Goal: Task Accomplishment & Management: Use online tool/utility

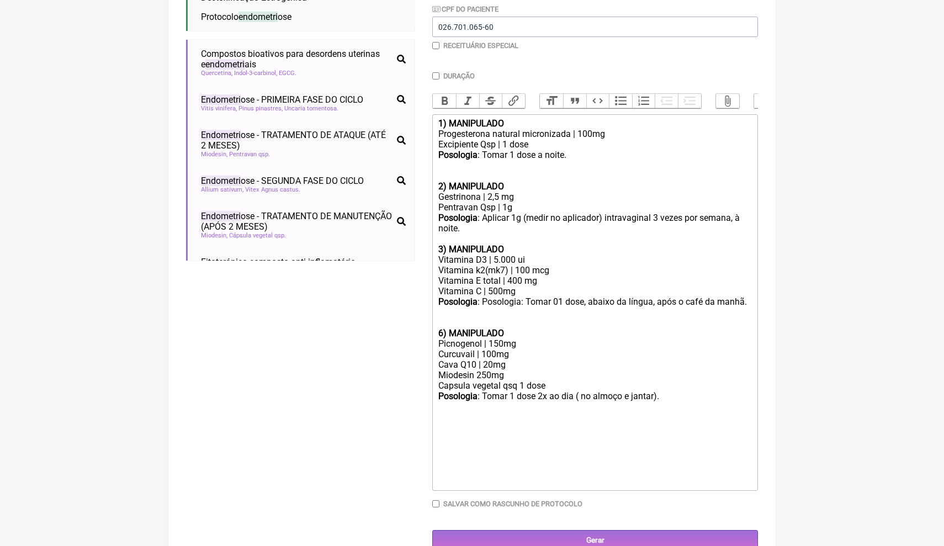
scroll to position [521, 0]
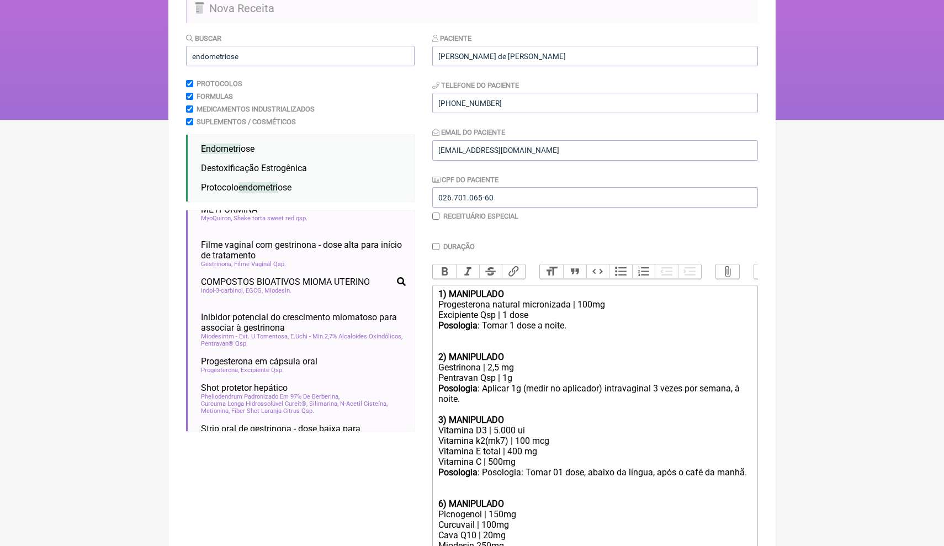
scroll to position [92, 0]
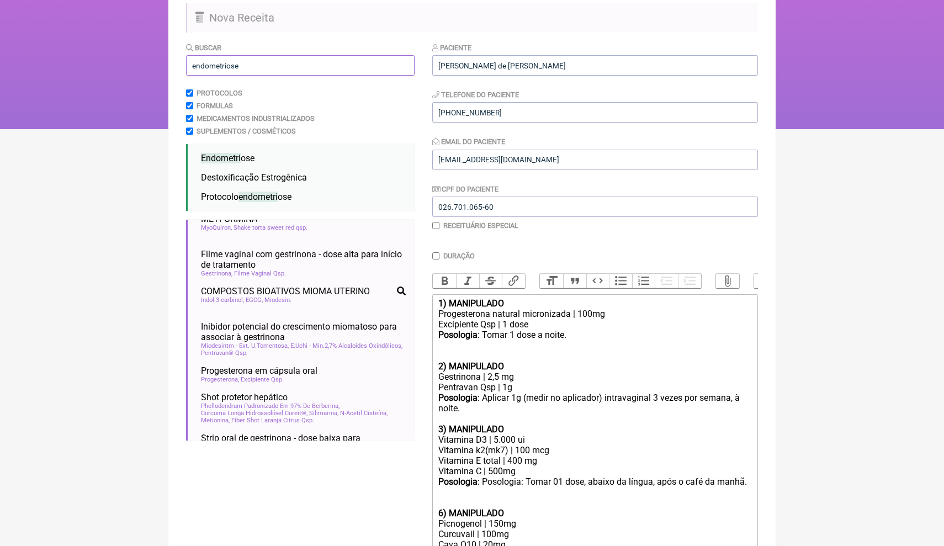
drag, startPoint x: 273, startPoint y: 63, endPoint x: 185, endPoint y: 66, distance: 88.4
click at [183, 66] on main "Nova Receita Buscar endometriose Protocolos Formulas Medicamentos Industrializa…" at bounding box center [471, 368] width 607 height 760
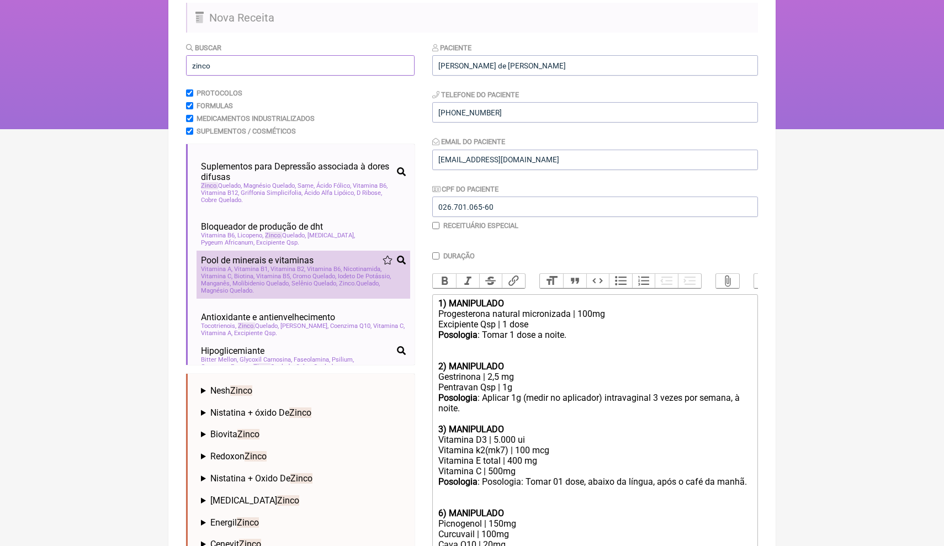
type input "zinco"
click at [253, 273] on span "Biotina" at bounding box center [244, 276] width 20 height 7
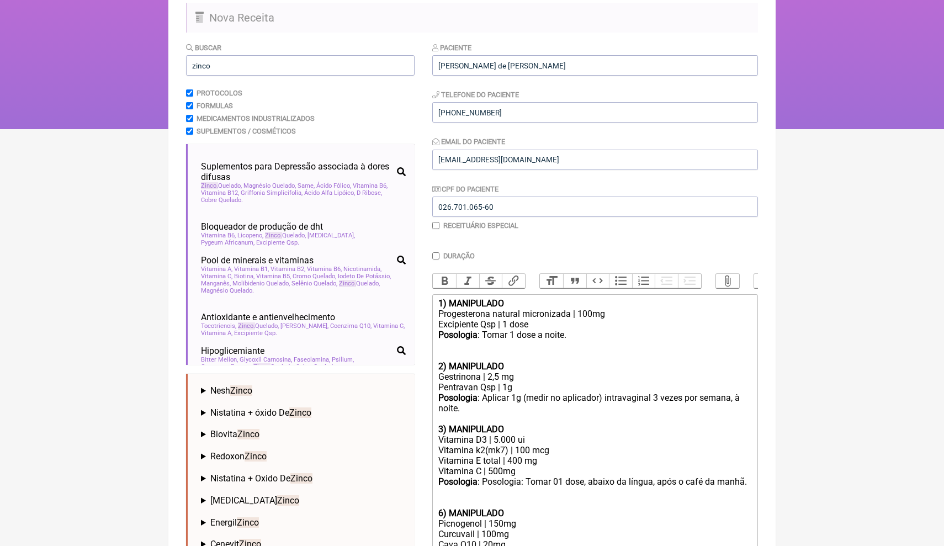
click at [836, 129] on html "FormulApp (Clínica Balance - Dra. Bruna Scalco) Sair Pacientes Receitas Protoco…" at bounding box center [472, 18] width 944 height 221
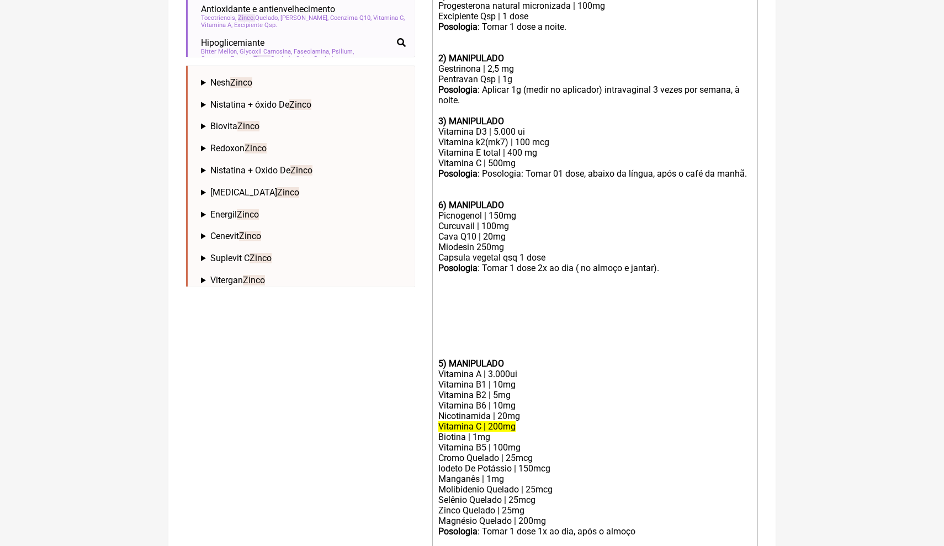
scroll to position [452, 0]
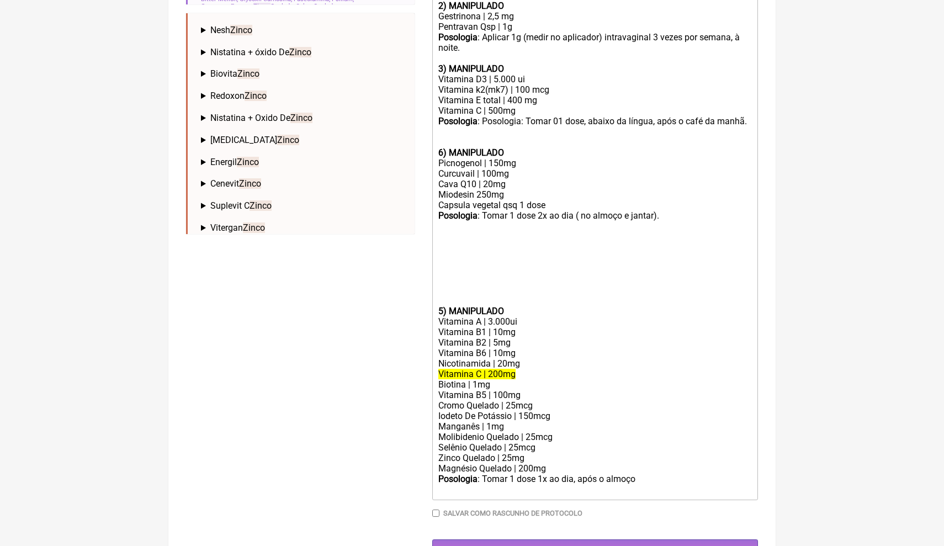
click at [590, 348] on div "Vitamina B6 | 10mg" at bounding box center [595, 353] width 314 height 10
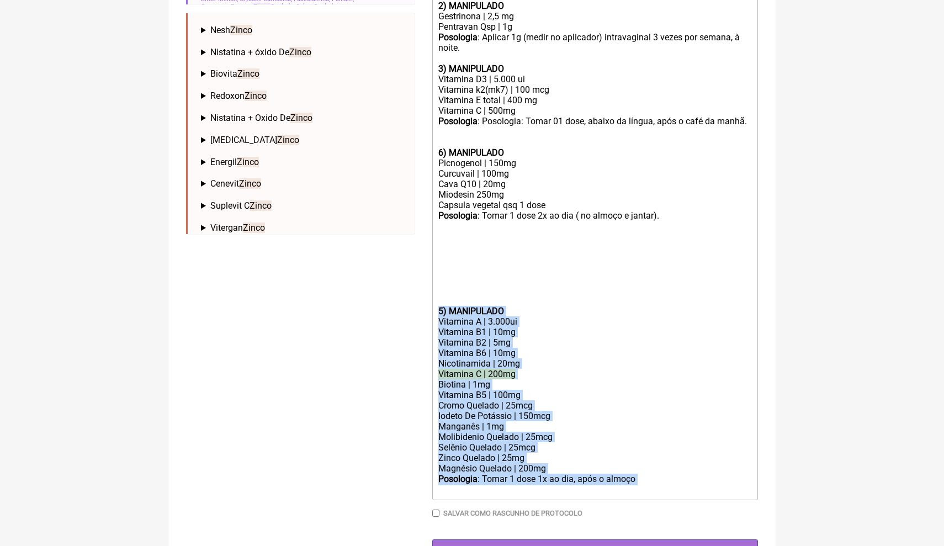
drag, startPoint x: 648, startPoint y: 446, endPoint x: 437, endPoint y: 289, distance: 262.8
click at [437, 289] on trix-editor "1) MANIPULADO Progesterona natural micronizada | 100mg Excipiente Qsp | 1 dose …" at bounding box center [595, 217] width 326 height 567
copy trix-editor "5) MANIPULADO Vitamina A | 3.000ui Vitamina B1 | 10mg Vitamina B2 | 5mg Vitamin…"
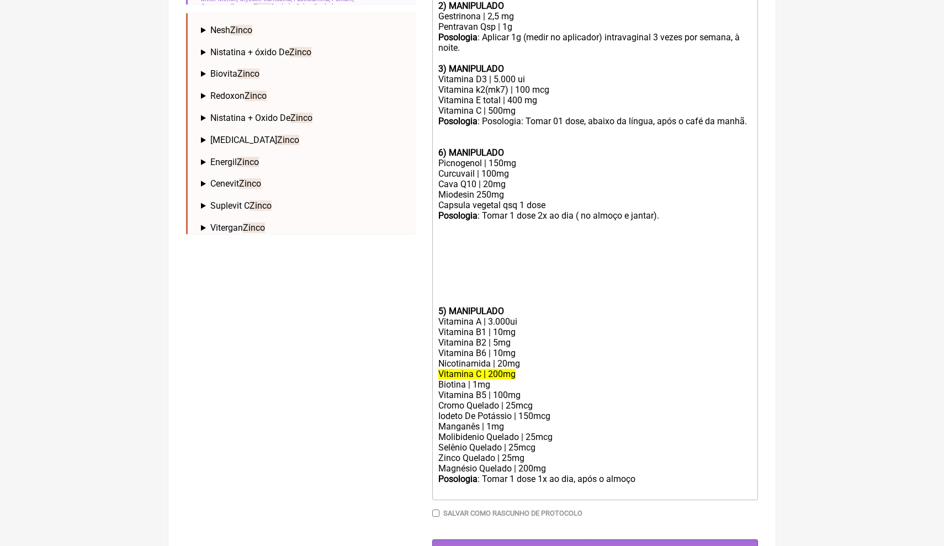
type trix-editor "<div><strong>1) MANIPULADO</strong></div><div>Progesterona natural micronizada …"
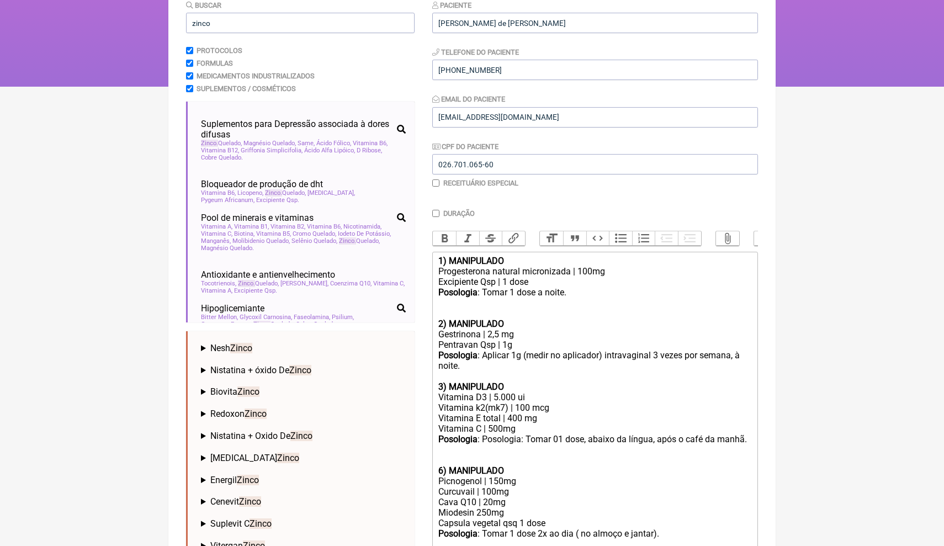
scroll to position [133, 0]
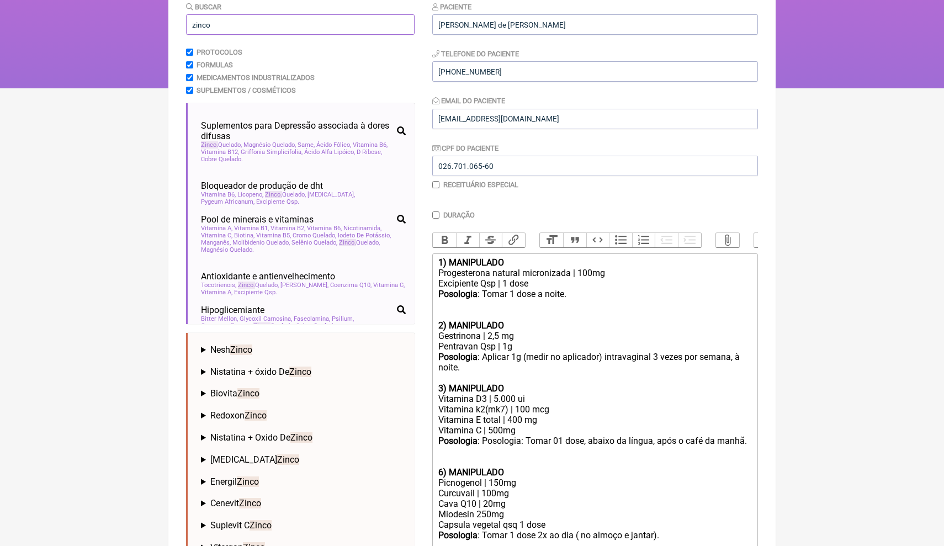
drag, startPoint x: 219, startPoint y: 20, endPoint x: 167, endPoint y: 18, distance: 52.0
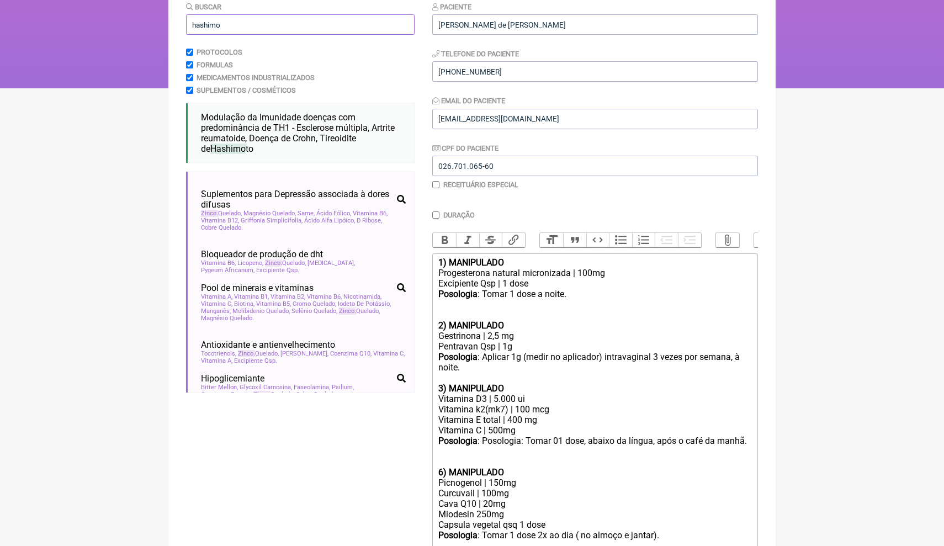
scroll to position [3, 0]
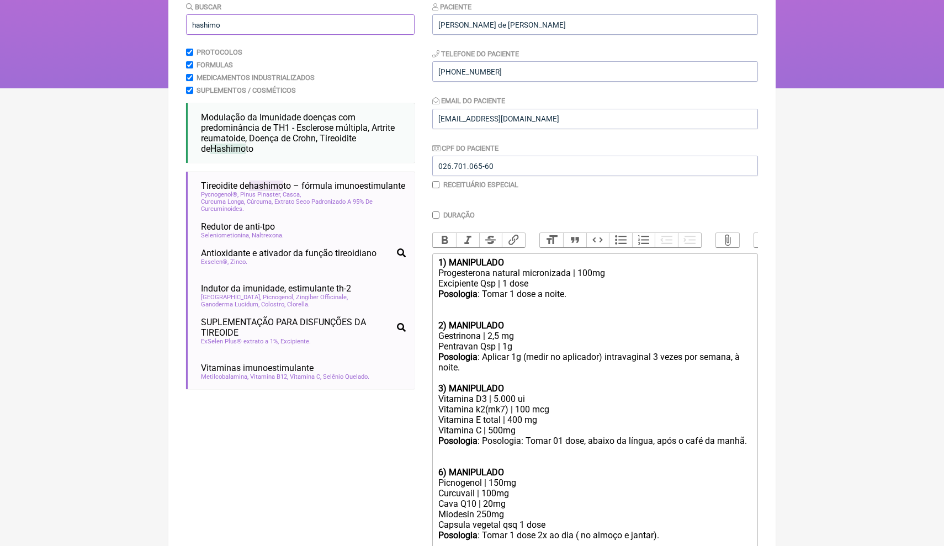
type input "Hashimoto"
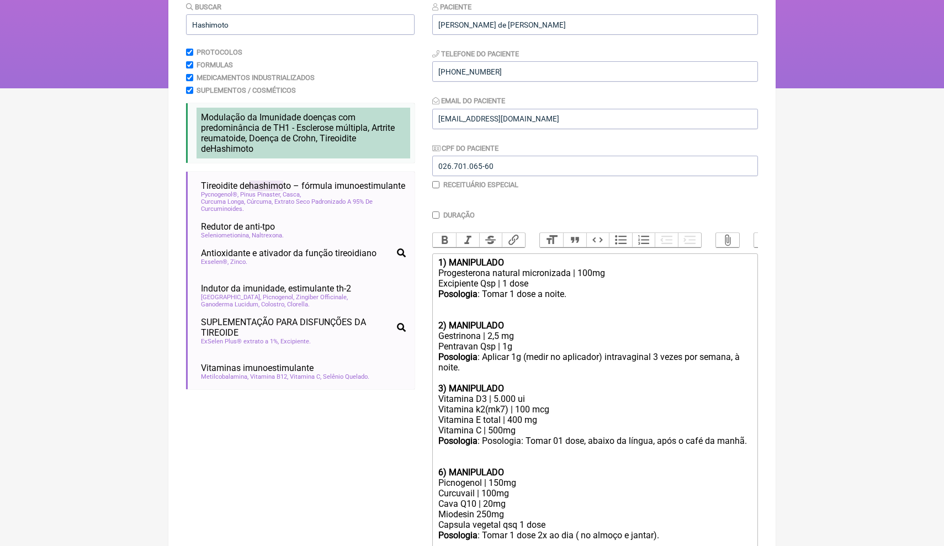
drag, startPoint x: 167, startPoint y: 18, endPoint x: 288, endPoint y: 129, distance: 164.1
click at [288, 129] on span "Modulação da Imunidade doenças com predominância de TH1 - Esclerose múltipla, A…" at bounding box center [298, 133] width 194 height 42
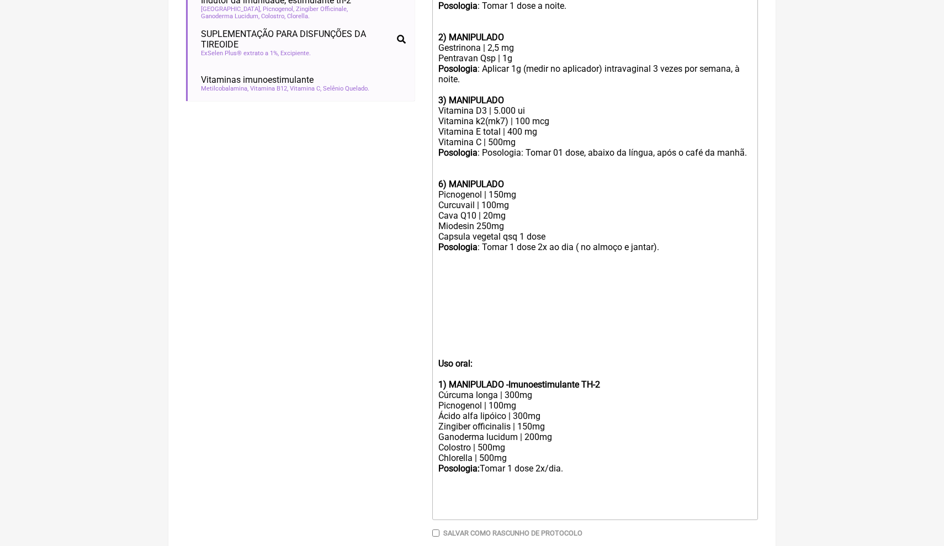
scroll to position [443, 0]
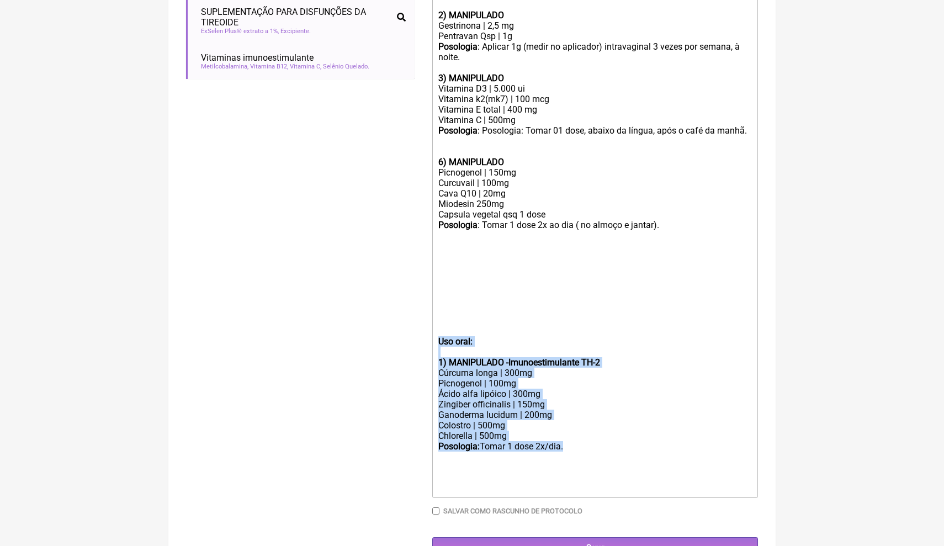
drag, startPoint x: 581, startPoint y: 420, endPoint x: 439, endPoint y: 322, distance: 172.8
click at [439, 321] on trix-editor "1) MANIPULADO Progesterona natural micronizada | 100mg Excipiente Qsp | 1 dose …" at bounding box center [595, 220] width 326 height 555
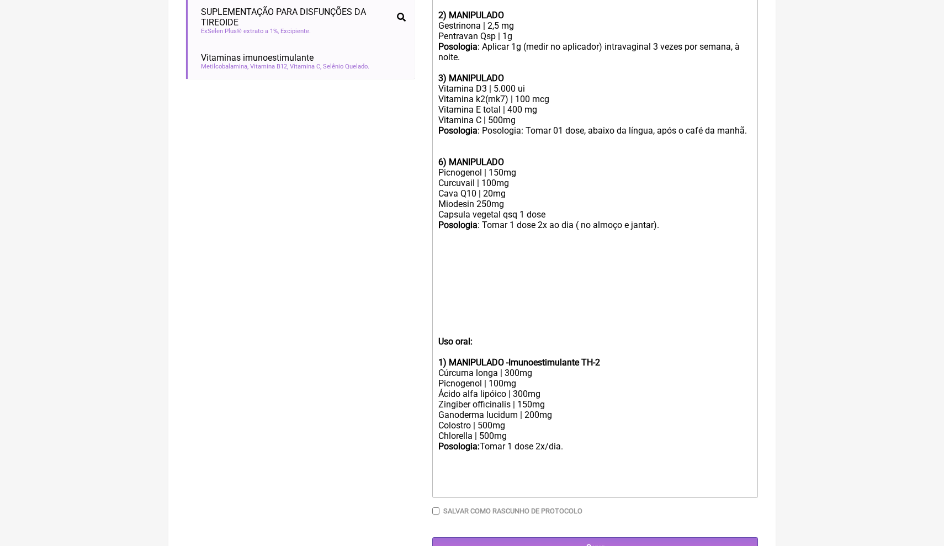
type trix-editor "<div><strong>1) MANIPULADO</strong></div><div>Progesterona natural micronizada …"
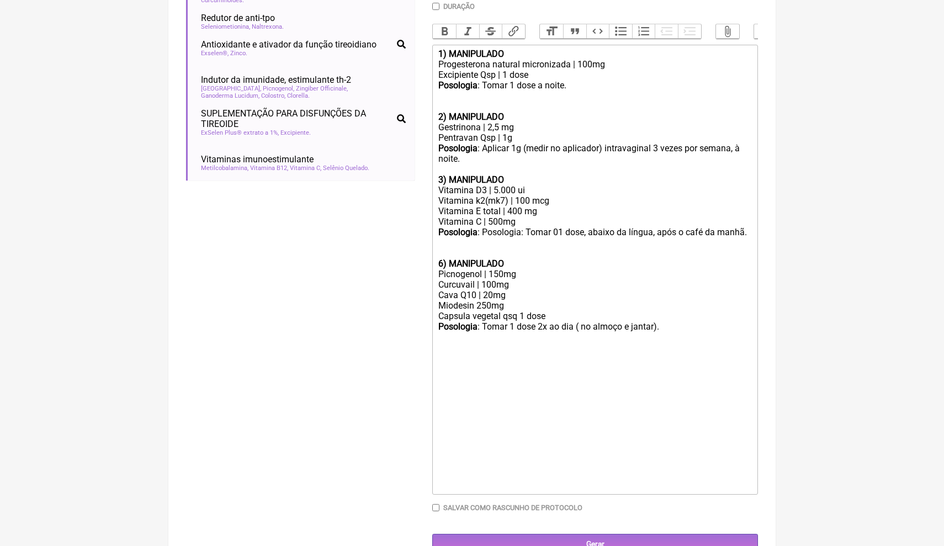
click at [551, 354] on div at bounding box center [595, 359] width 314 height 10
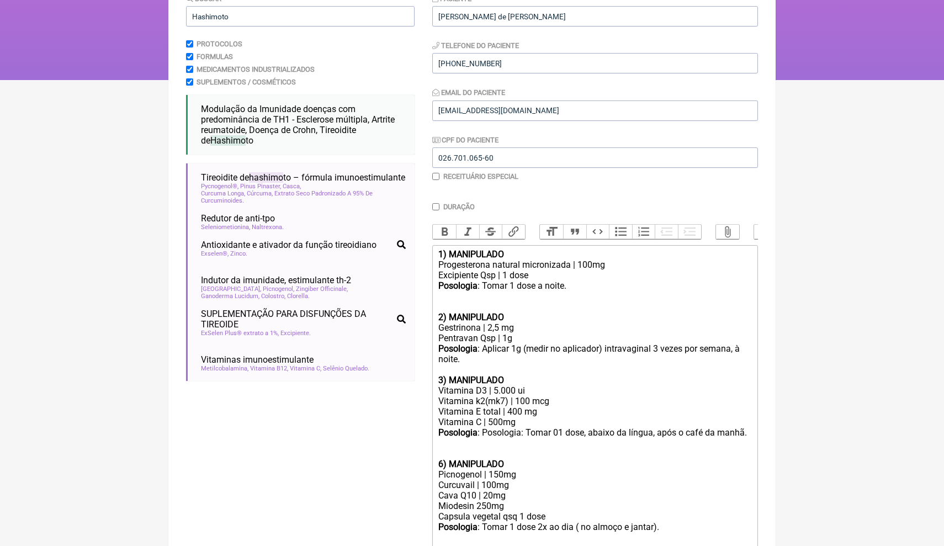
scroll to position [128, 0]
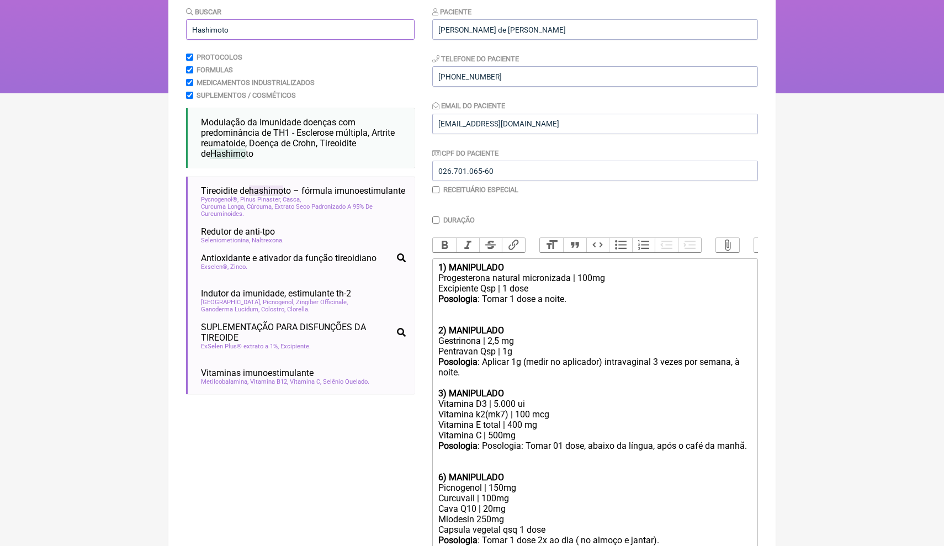
click at [253, 20] on input "Hashimoto" at bounding box center [300, 29] width 229 height 20
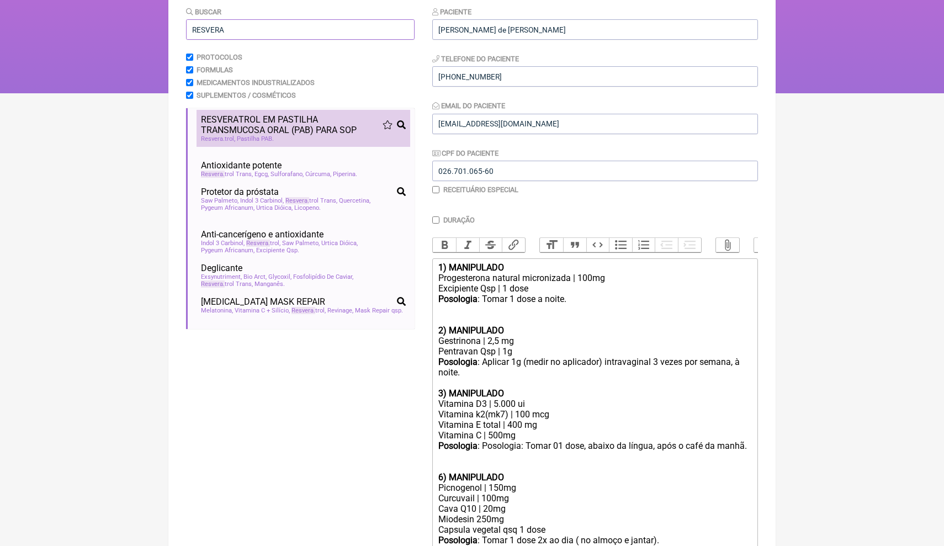
type input "RESVERA"
click at [292, 125] on span "RESVERA TROL EM PASTILHA TRANSMUCOSA ORAL (PAB) PARA SOP" at bounding box center [292, 124] width 182 height 21
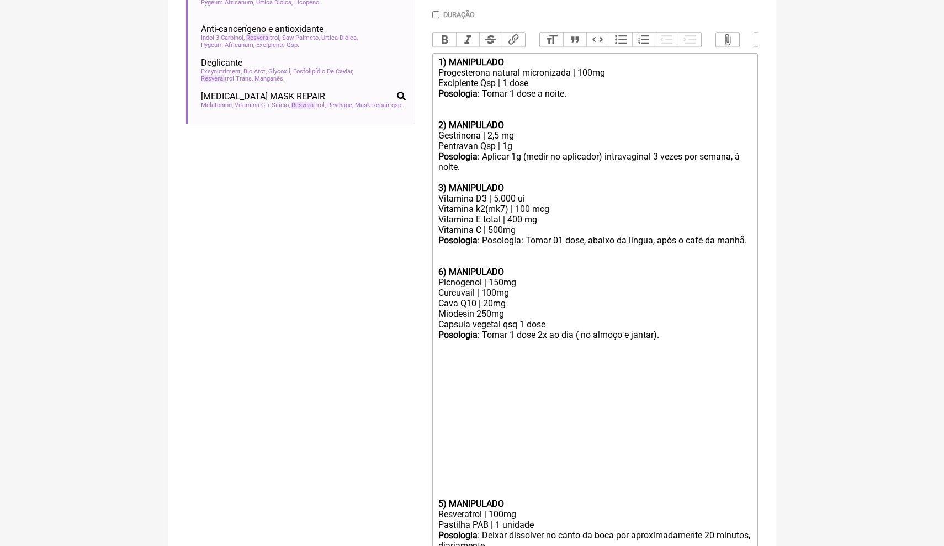
scroll to position [355, 0]
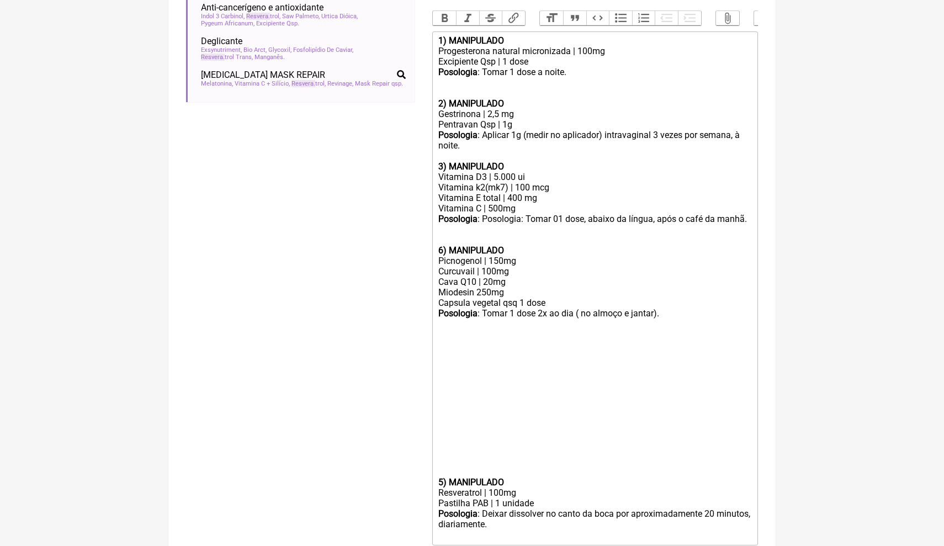
click at [449, 446] on div at bounding box center [595, 461] width 314 height 31
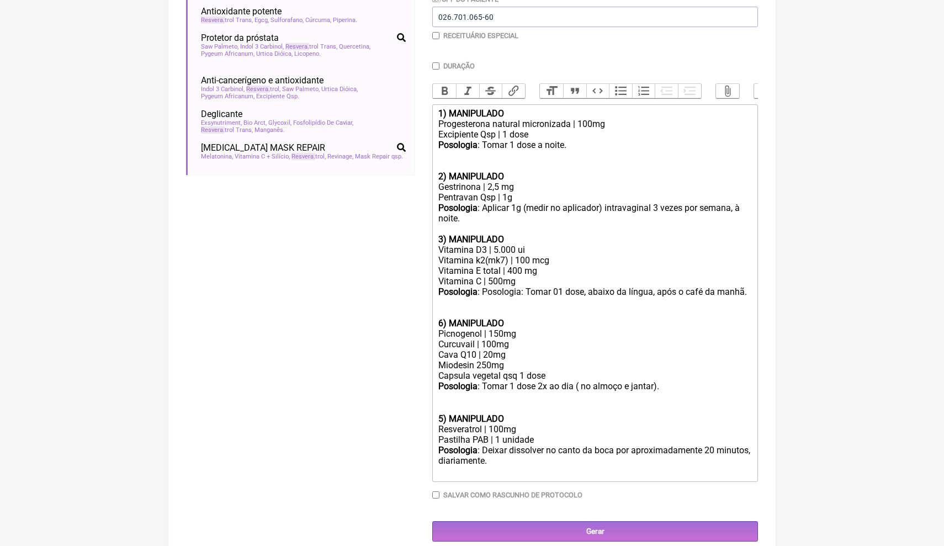
scroll to position [272, 0]
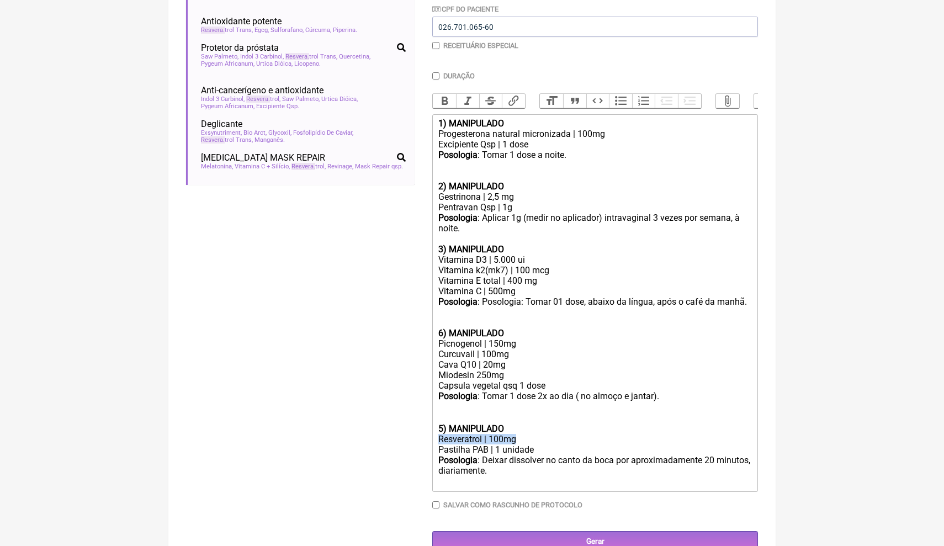
click at [609, 434] on div "Resveratrol | 100mg" at bounding box center [595, 439] width 314 height 10
click at [535, 458] on div "Posologia : Deixar dissolver no canto da boca por aproximadamente 20 minutos, d…" at bounding box center [595, 471] width 314 height 33
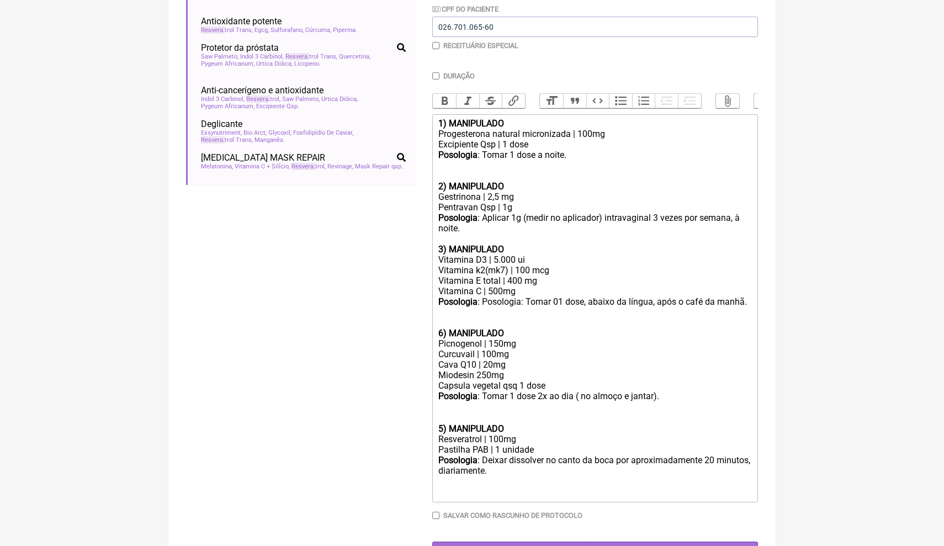
click at [516, 362] on div "Picnogenol | 150mg Curcuvail | 100mg Cava Q10 | 20mg Miodesin 250mg" at bounding box center [595, 359] width 314 height 42
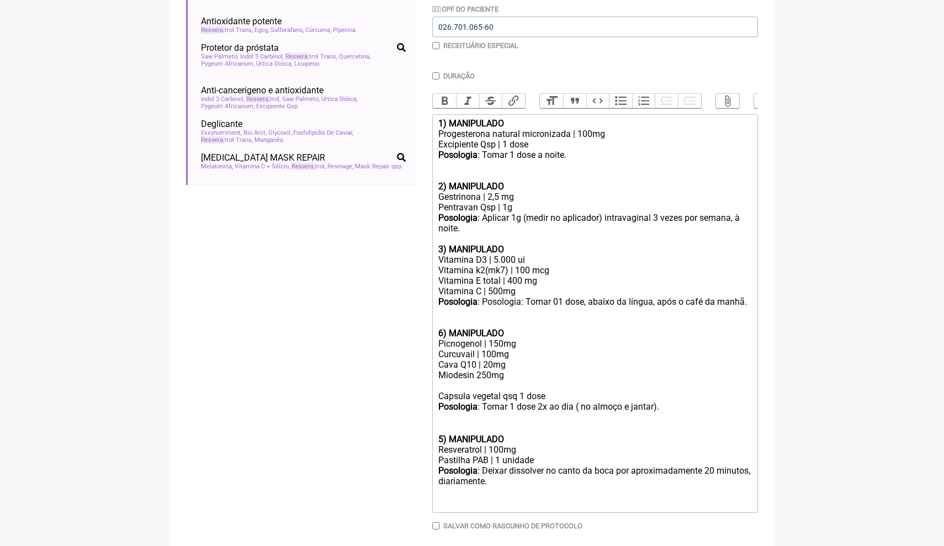
paste trix-editor "ResviTech™ 50 mg"
drag, startPoint x: 500, startPoint y: 371, endPoint x: 490, endPoint y: 371, distance: 10.5
click at [490, 371] on div "Picnogenol | 150mg Curcuvail | 100mg Cava Q10 | 20mg Miodesin 250mg ResviTech™ …" at bounding box center [595, 364] width 314 height 52
click at [552, 361] on div "Picnogenol | 150mg Curcuvail | 100mg Cava Q10 | 20mg Miodesin 250mg ResviTech™ …" at bounding box center [595, 364] width 314 height 52
click at [528, 401] on div "Posologia : Tomar 1 dose 2x ao dia ㅤ( no almoço e jantar)." at bounding box center [595, 412] width 314 height 22
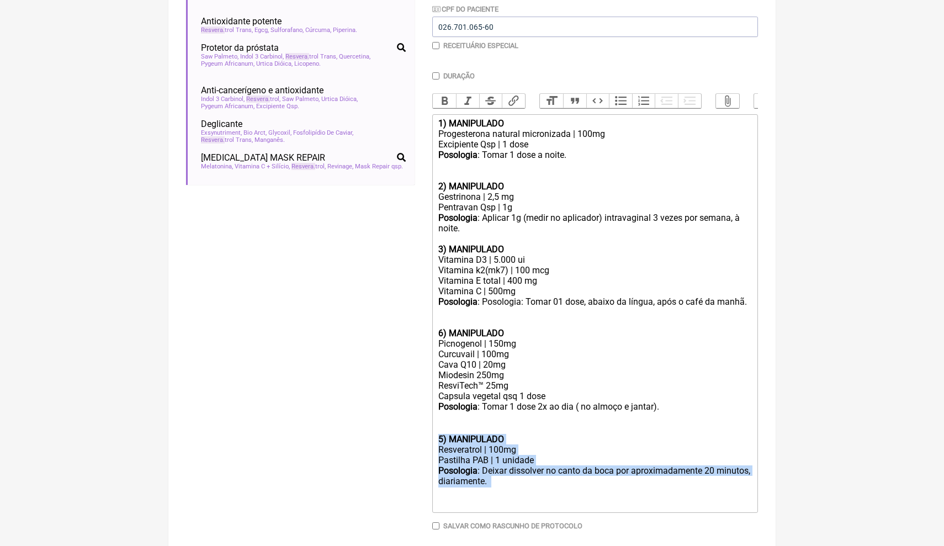
drag, startPoint x: 528, startPoint y: 467, endPoint x: 432, endPoint y: 420, distance: 106.7
click at [432, 420] on trix-editor "1) MANIPULADO Progesterona natural micronizada | 100mg Excipiente Qsp | 1 dose …" at bounding box center [595, 313] width 326 height 399
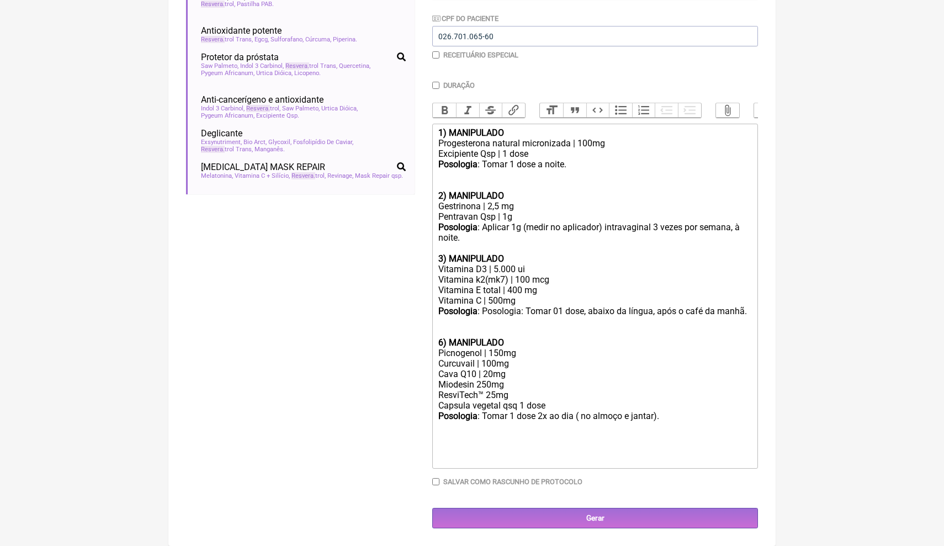
scroll to position [242, 0]
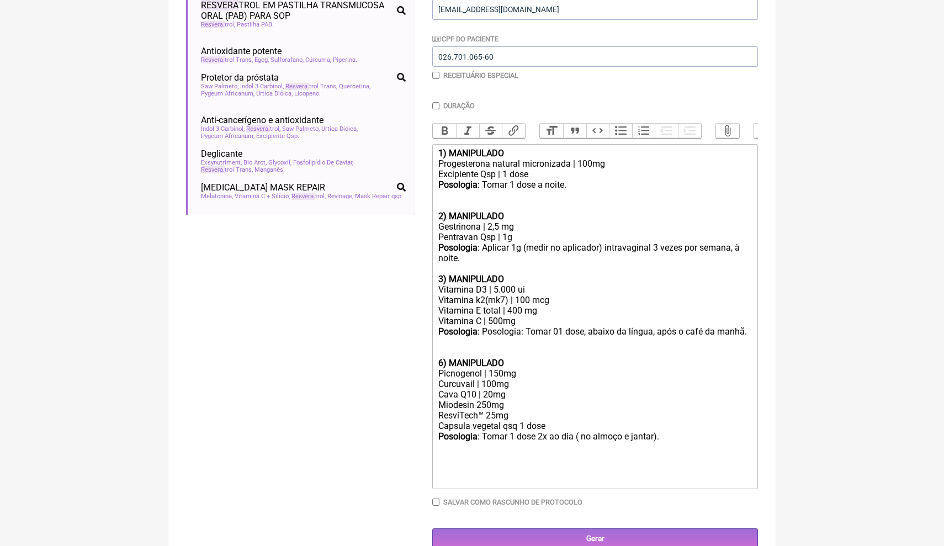
click at [444, 358] on strong "6) MANIPULADO" at bounding box center [471, 363] width 66 height 10
drag, startPoint x: 442, startPoint y: 353, endPoint x: 436, endPoint y: 351, distance: 6.5
click at [436, 352] on trix-editor "1) MANIPULADO Progesterona natural micronizada | 100mg Excipiente Qsp | 1 dose …" at bounding box center [595, 316] width 326 height 345
click at [449, 133] on button "Bold" at bounding box center [444, 131] width 23 height 14
click at [448, 128] on button "Bold" at bounding box center [444, 131] width 23 height 14
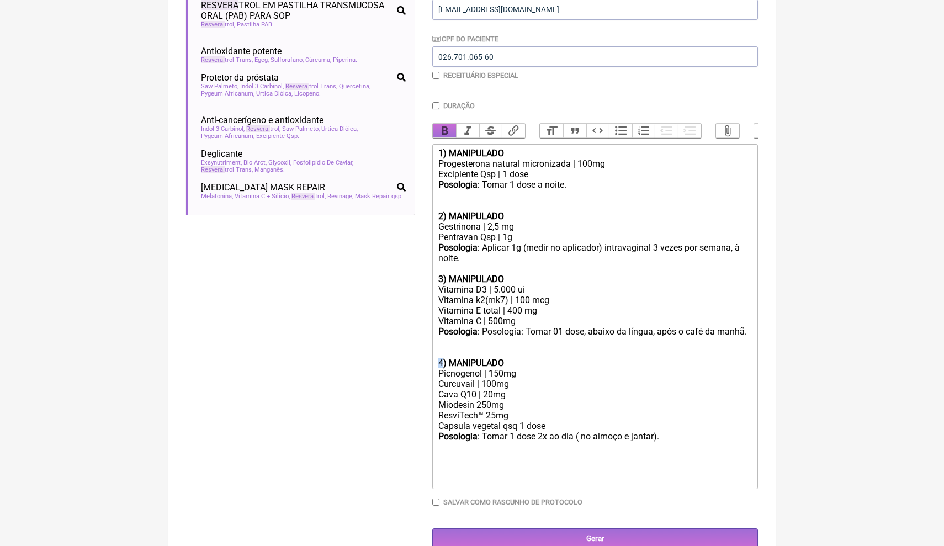
click at [449, 129] on button "Bold" at bounding box center [444, 131] width 23 height 14
click at [503, 331] on div "Posologia : Posologia: Tomar 01 dose, abaixo da língua, após o café da manhã." at bounding box center [595, 341] width 314 height 31
drag, startPoint x: 525, startPoint y: 312, endPoint x: 432, endPoint y: 305, distance: 93.0
click at [432, 307] on form "Buscar RESVERA Protocolos Formulas Medicamentos Industrializados Suplementos / …" at bounding box center [472, 220] width 572 height 657
copy div "Vitamina C | 500mg"
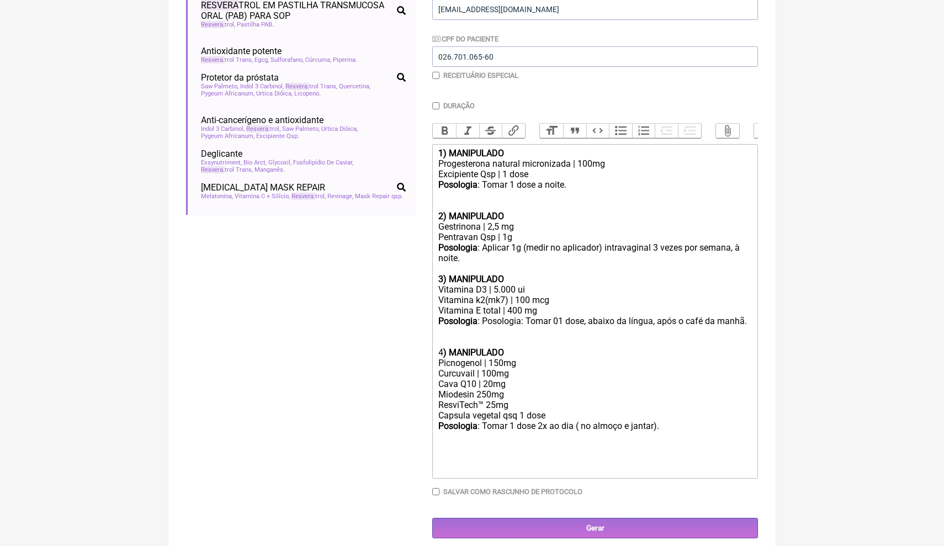
scroll to position [232, 0]
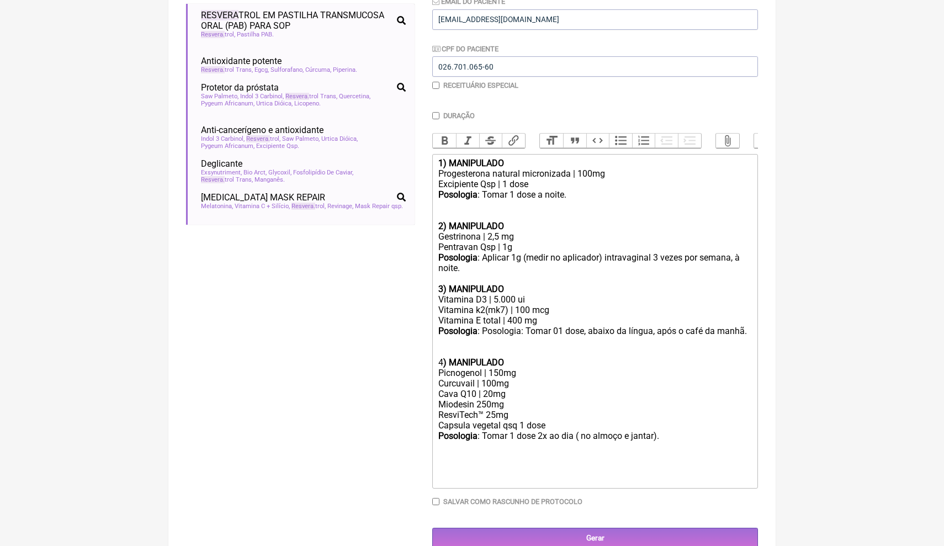
click at [543, 368] on div "Picnogenol | 150mg Curcuvail | 100mg Cava Q10 | 20mg Miodesin 250mg ResviTech™ …" at bounding box center [595, 394] width 314 height 52
click at [521, 400] on div "Picnogenol | 150mg Curcuvail | 100mg Cava Q10 | 20mg Miodesin 250mg ResviTech™ …" at bounding box center [595, 394] width 314 height 52
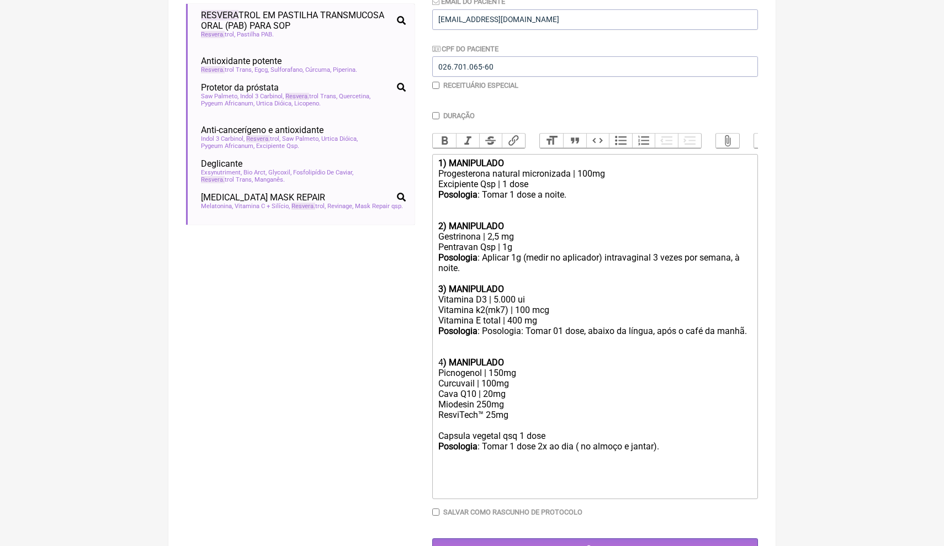
paste trix-editor "Vitamina C | 500mg"
click at [491, 414] on div "Picnogenol | 150mg Curcuvail | 100mg Cava Q10 | 20mg Miodesin 250mg ResviTech™ …" at bounding box center [595, 399] width 314 height 63
click at [569, 396] on div "Picnogenol | 150mg Curcuvail | 100mg Cava Q10 | 20mg Miodesin 250mg ResviTech™ …" at bounding box center [595, 399] width 314 height 63
click at [563, 401] on div "Picnogenol | 150mg Curcuvail | 100mg Cava Q10 | 20mg Miodesin 250mg ResviTech™ …" at bounding box center [595, 399] width 314 height 63
click at [496, 409] on div "Picnogenol | 150mg Curcuvail | 100mg Cava Q10 | 20mg Miodesin 250mg ResviTech™ …" at bounding box center [595, 399] width 314 height 63
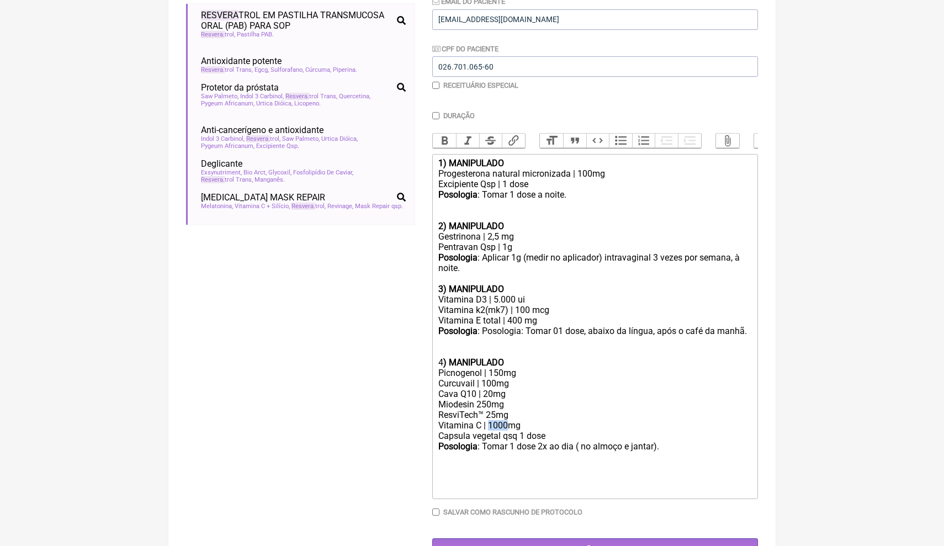
drag, startPoint x: 509, startPoint y: 411, endPoint x: 490, endPoint y: 410, distance: 19.3
click at [490, 410] on div "Picnogenol | 150mg Curcuvail | 100mg Cava Q10 | 20mg Miodesin 250mg ResviTech™ …" at bounding box center [595, 399] width 314 height 63
type trix-editor "<div><strong>1) MANIPULADO</strong></div><div>Progesterona natural micronizada …"
click at [514, 410] on div "Picnogenol | 150mg Curcuvail | 100mg Cava Q10 | 20mg Miodesin 250mg ResviTech™ …" at bounding box center [595, 399] width 314 height 63
click at [691, 441] on div "Posologia : Tomar 1 dose 2x ao dia ㅤ( no almoço e jantar)." at bounding box center [595, 452] width 314 height 22
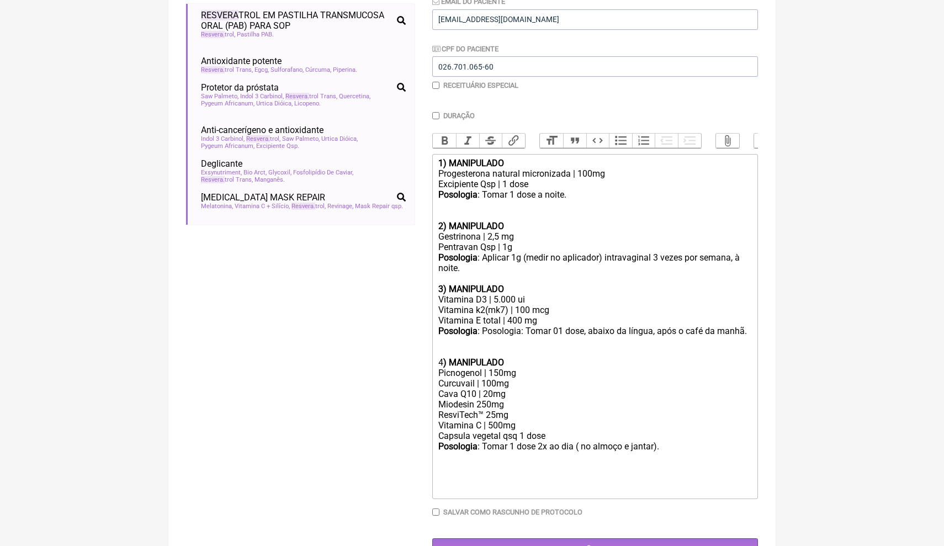
drag, startPoint x: 691, startPoint y: 435, endPoint x: 432, endPoint y: 163, distance: 374.9
click at [431, 163] on form "Buscar RESVERA Protocolos Formulas Medicamentos Industrializados Suplementos / …" at bounding box center [472, 230] width 572 height 657
copy trix-editor "1) MANIPULADO Progesterona natural micronizada | 100mg Excipiente Qsp | 1 dose …"
click at [436, 509] on input "Salvar como rascunho de Protocolo" at bounding box center [435, 512] width 7 height 7
checkbox input "true"
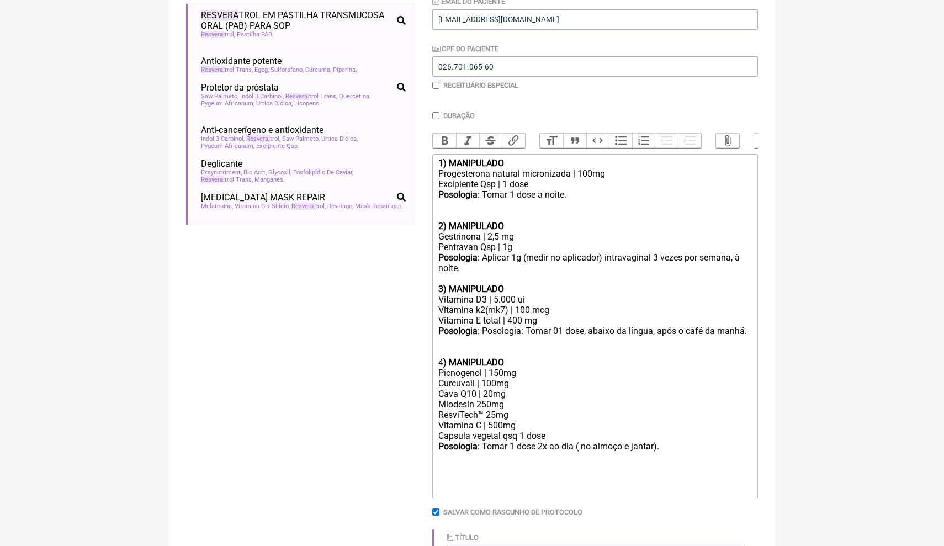
click at [774, 415] on main "Nova Receita Buscar RESVERA Protocolos Formulas Medicamentos Industrializados S…" at bounding box center [471, 242] width 607 height 789
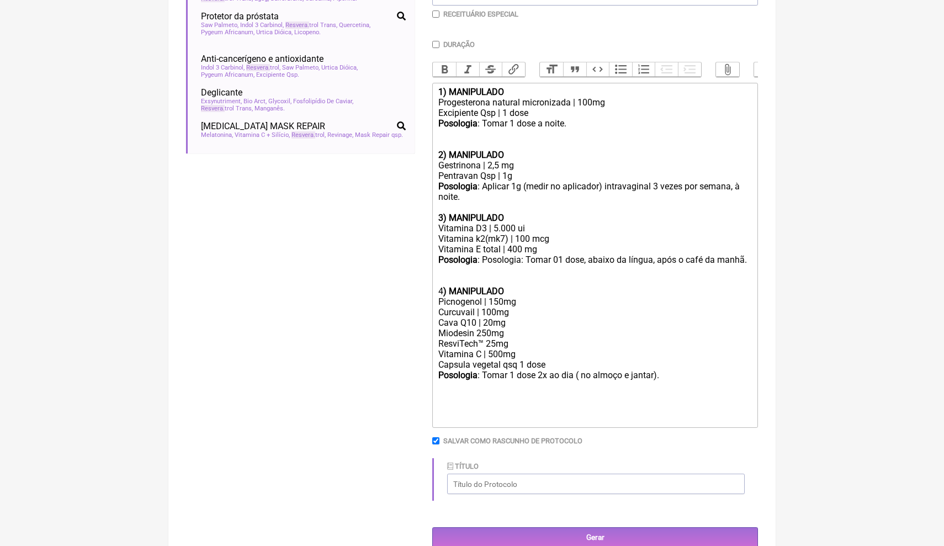
scroll to position [302, 0]
click at [605, 475] on input "Título" at bounding box center [596, 485] width 298 height 20
type input "ENDOMETRIOSE V*"
drag, startPoint x: 773, startPoint y: 430, endPoint x: 811, endPoint y: 409, distance: 44.0
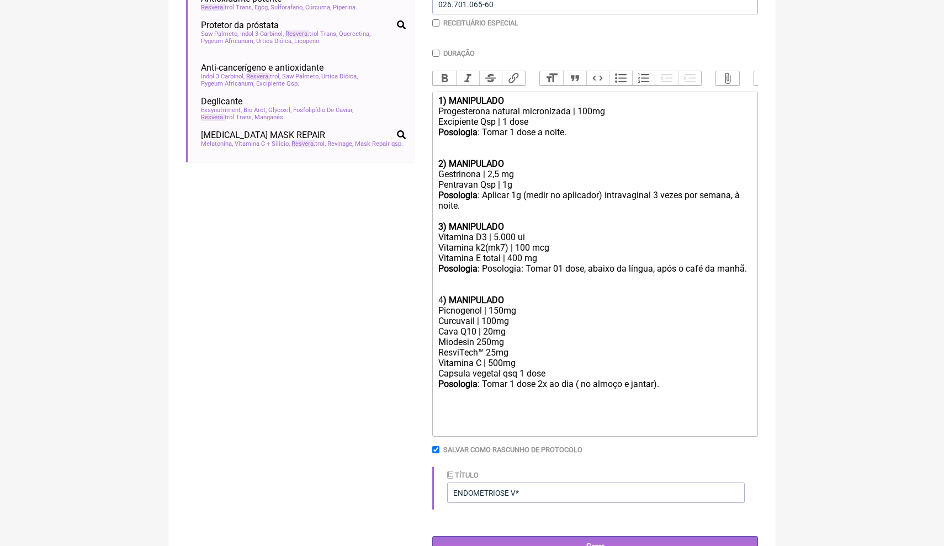
scroll to position [299, 0]
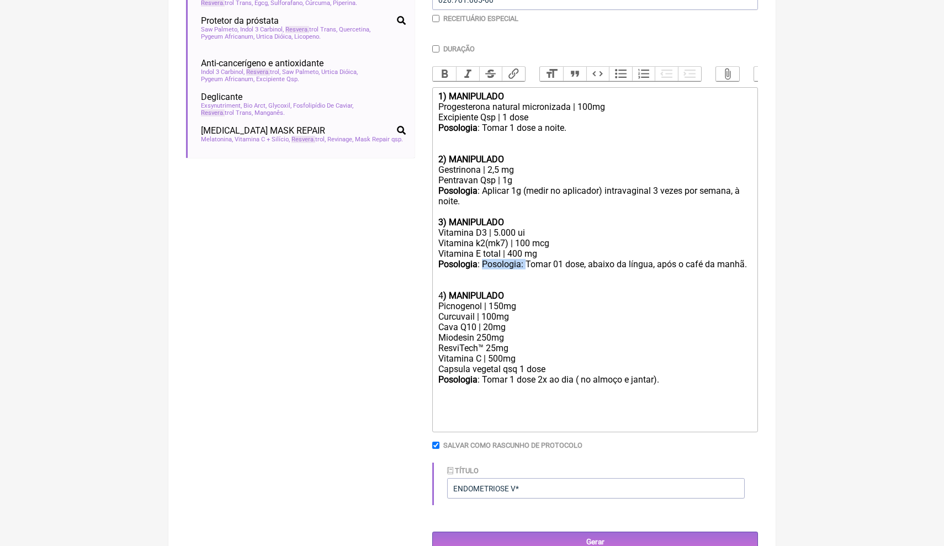
drag, startPoint x: 529, startPoint y: 258, endPoint x: 485, endPoint y: 256, distance: 43.7
click at [485, 259] on div "Posologia : Posologia: Tomar 01 dose, abaixo da língua, após o café da manhã." at bounding box center [595, 274] width 314 height 31
drag, startPoint x: 540, startPoint y: 115, endPoint x: 439, endPoint y: 116, distance: 100.5
click at [439, 116] on div "Excipiente Qsp | 1 dose" at bounding box center [595, 117] width 314 height 10
click at [547, 133] on div "Posologia : Tomar 1 dose a noite." at bounding box center [595, 138] width 314 height 31
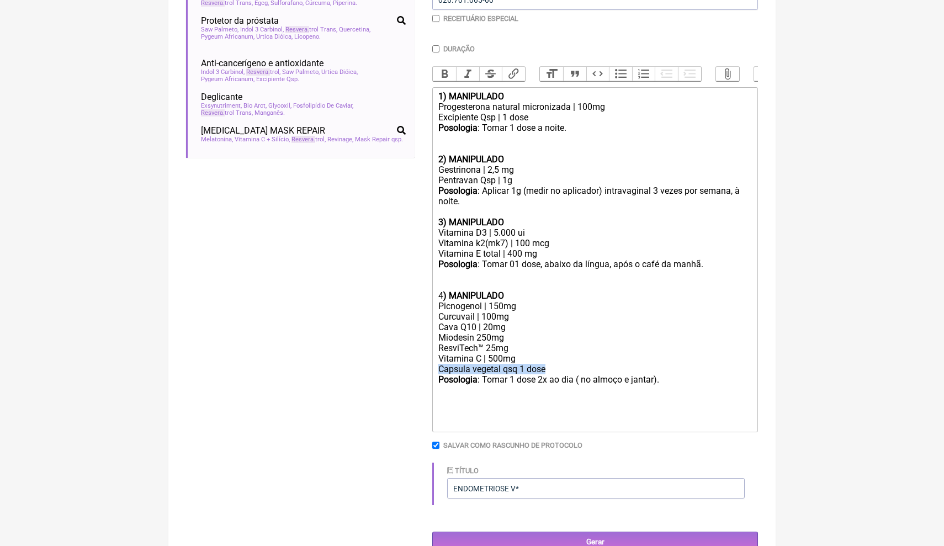
drag, startPoint x: 551, startPoint y: 353, endPoint x: 438, endPoint y: 353, distance: 112.6
click at [438, 364] on div "Capsula vegetal qsq 1 dose" at bounding box center [595, 369] width 314 height 10
copy div "Capsula vegetal qsq 1 dose"
click at [542, 248] on div "Vitamina E total | 400 mg" at bounding box center [595, 253] width 314 height 10
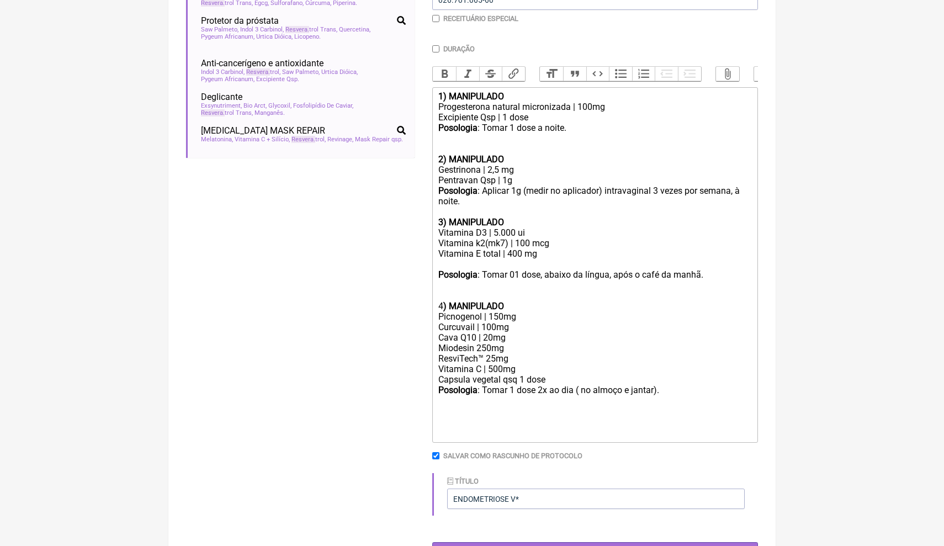
paste trix-editor "Capsula vegetal qsq 1 dose"
click at [602, 258] on trix-editor "1) MANIPULADO Progesterona natural micronizada | 100mg Excipiente Qsp | 1 dose …" at bounding box center [595, 265] width 326 height 356
click at [616, 269] on div "Posologia : Tomar 01 dose, abaixo da língua, após o café da manhã." at bounding box center [595, 284] width 314 height 31
drag, startPoint x: 616, startPoint y: 266, endPoint x: 550, endPoint y: 266, distance: 66.3
click at [550, 269] on div "Posologia : Tomar 01 dose, abaixo da língua, após o café da manhã." at bounding box center [595, 284] width 314 height 31
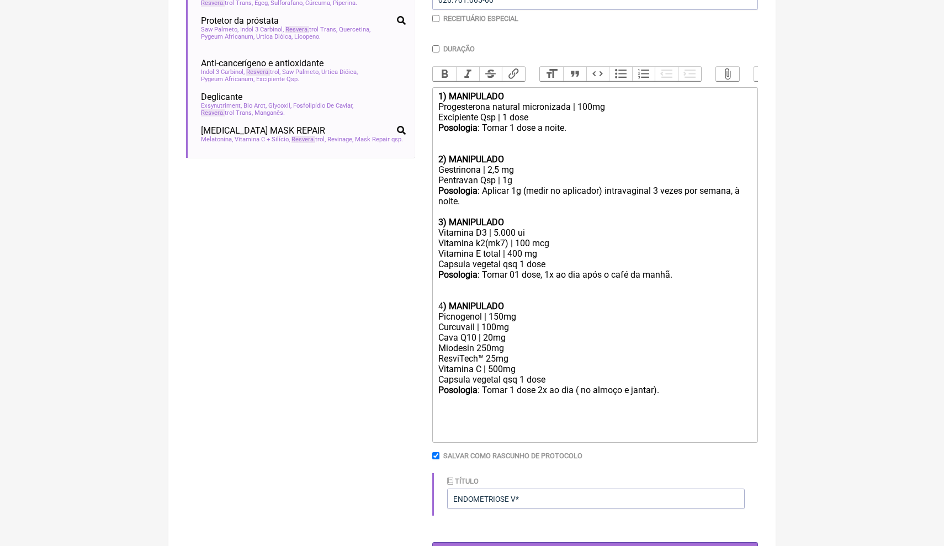
type trix-editor "<div><strong>1) MANIPULADO</strong></div><div>Progesterona natural micronizada …"
click at [608, 542] on input "Gerar" at bounding box center [595, 552] width 326 height 20
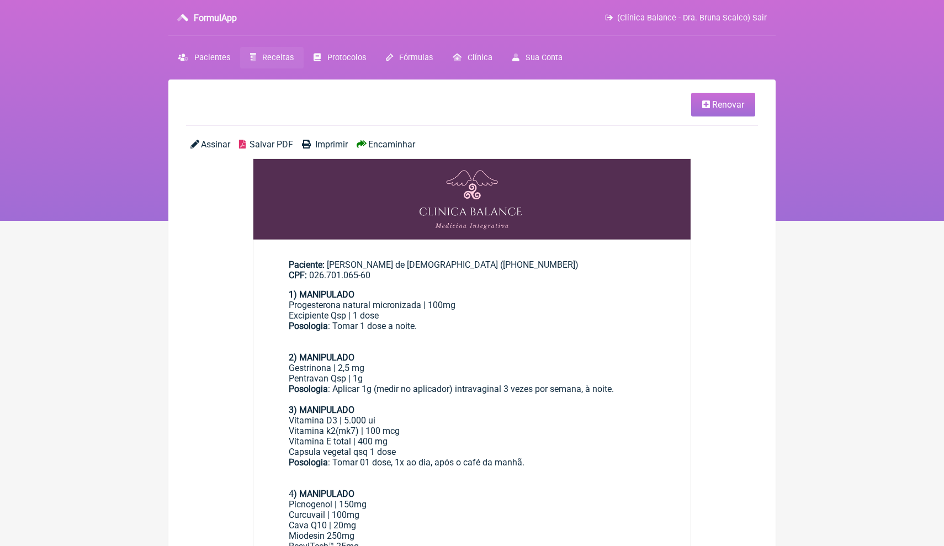
click at [647, 426] on div "Vitamina k2(mk7) | 100 mcg" at bounding box center [472, 431] width 367 height 10
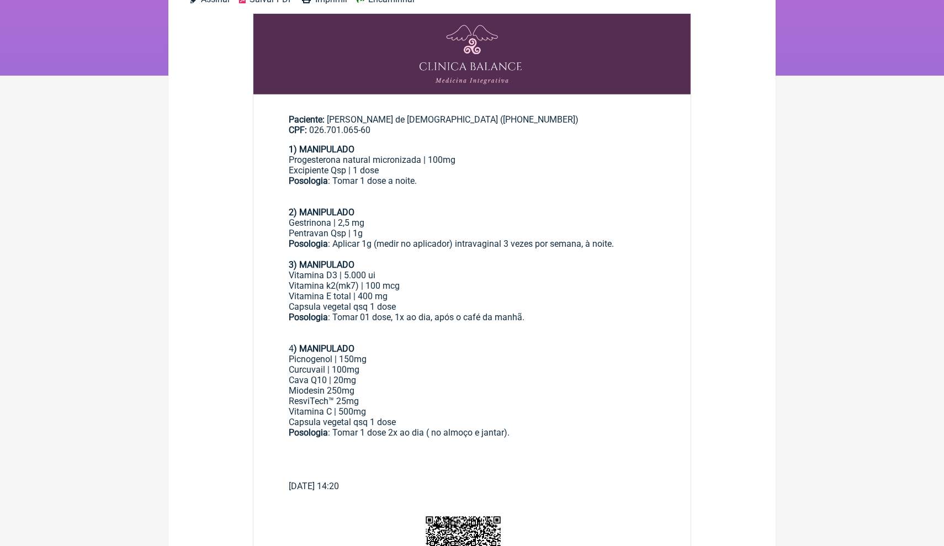
scroll to position [144, 0]
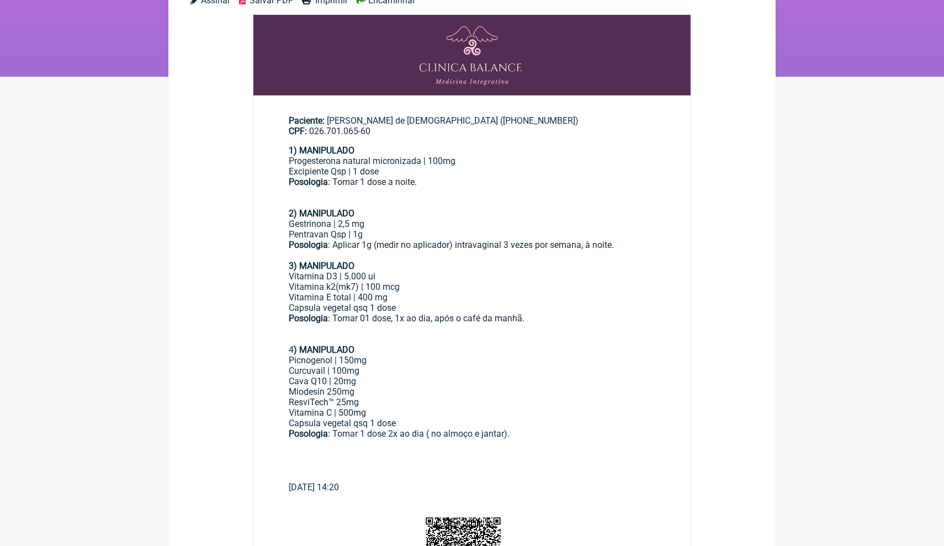
click at [467, 148] on div "1) MANIPULADO" at bounding box center [472, 150] width 367 height 10
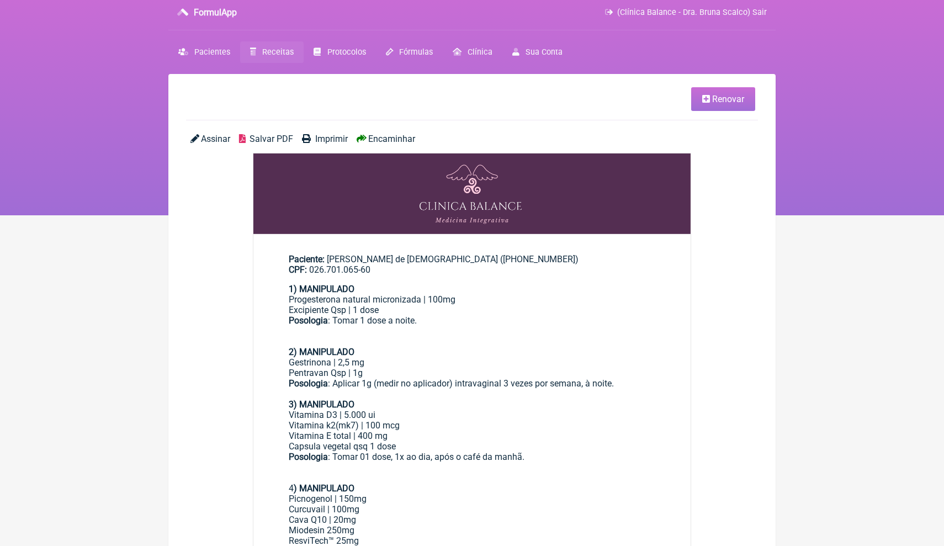
scroll to position [4, 0]
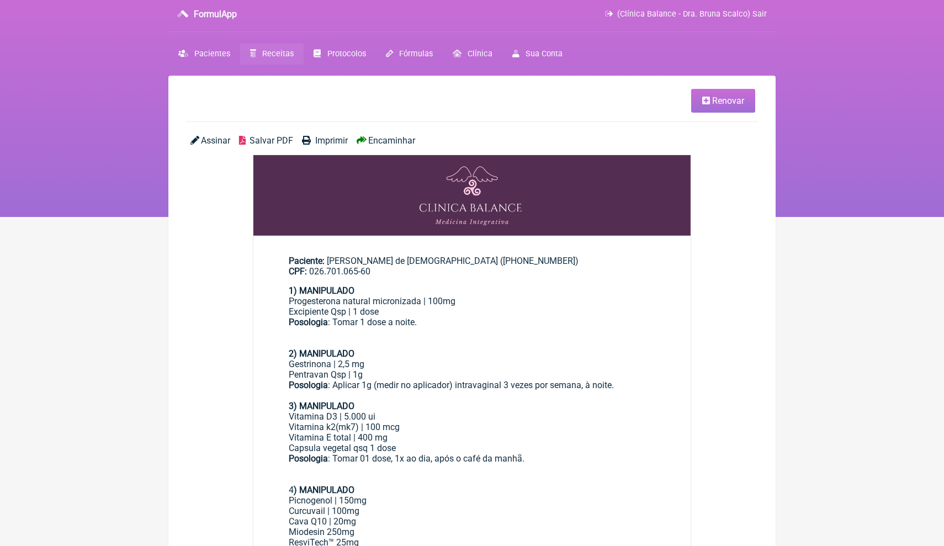
click at [262, 140] on span "Salvar PDF" at bounding box center [272, 140] width 44 height 10
click at [405, 106] on li "Renovar" at bounding box center [470, 101] width 569 height 24
click at [282, 56] on span "Receitas" at bounding box center [277, 53] width 31 height 9
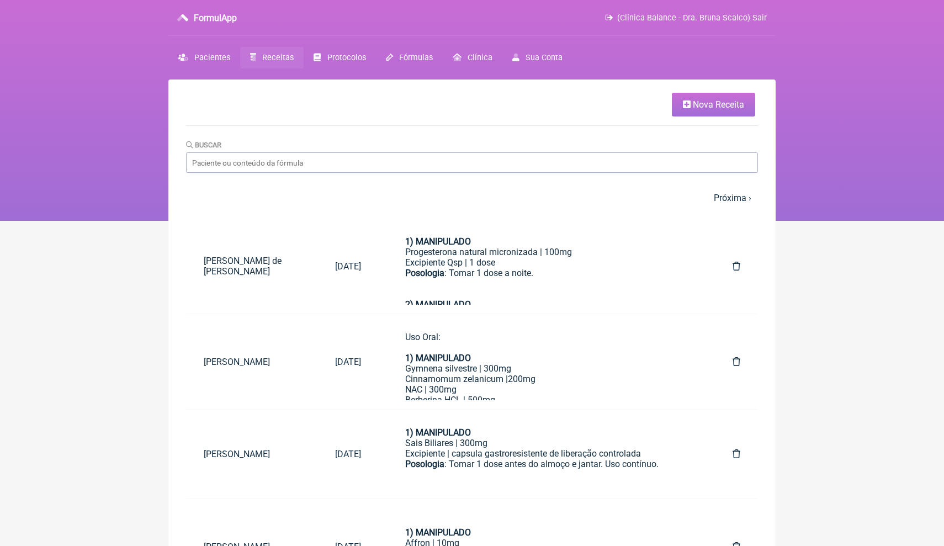
click at [711, 105] on span "Nova Receita" at bounding box center [718, 104] width 51 height 10
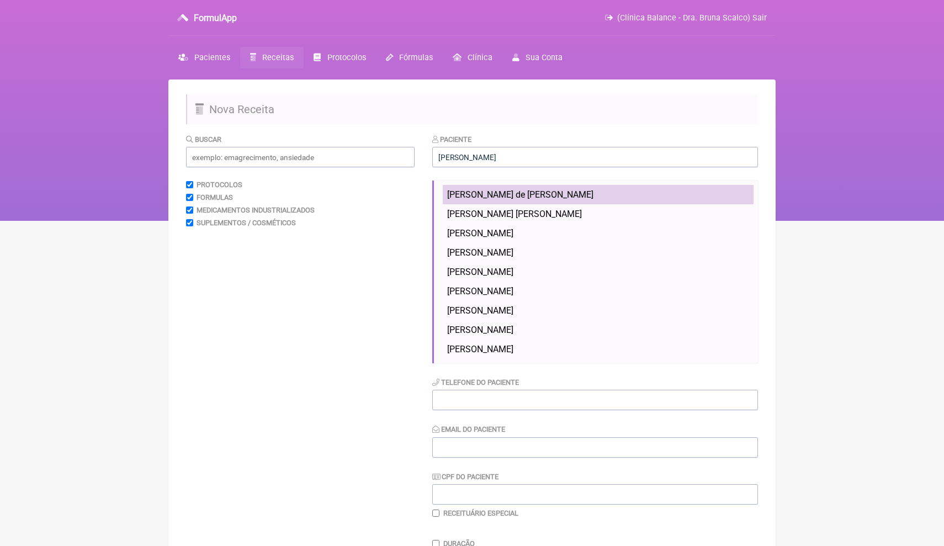
click at [609, 193] on li "[PERSON_NAME] de [PERSON_NAME]" at bounding box center [598, 194] width 311 height 19
type input "[PERSON_NAME] de [PERSON_NAME]"
type input "(71) 99141-9401"
type input "amandaapostola@gmail.com"
type input "026.701.065-60"
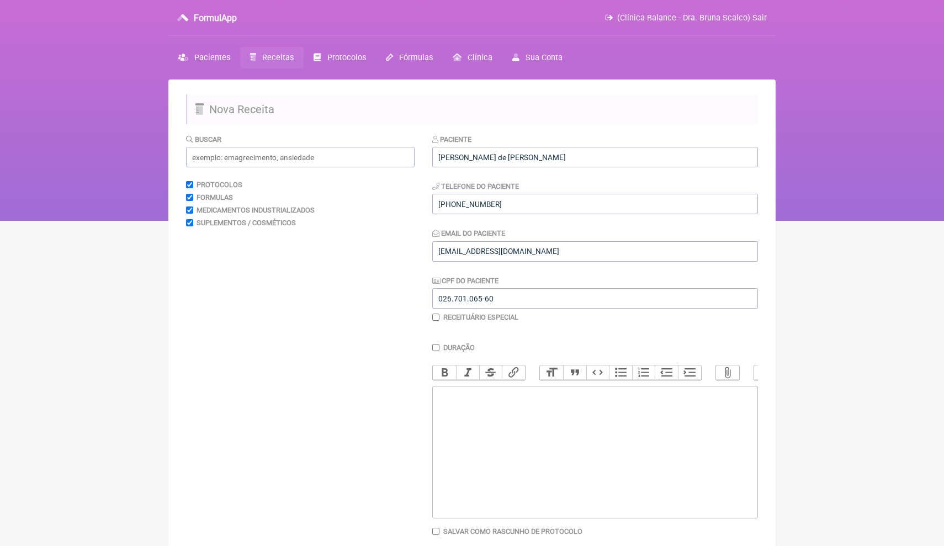
click at [496, 426] on trix-editor at bounding box center [595, 452] width 326 height 133
click at [495, 408] on trix-editor at bounding box center [595, 452] width 326 height 133
paste trix-editor "<div><strong>USO INTRAVENOSO EM HOSPITAL OU CLÍNICA HABILITADA&nbsp;</strong></…"
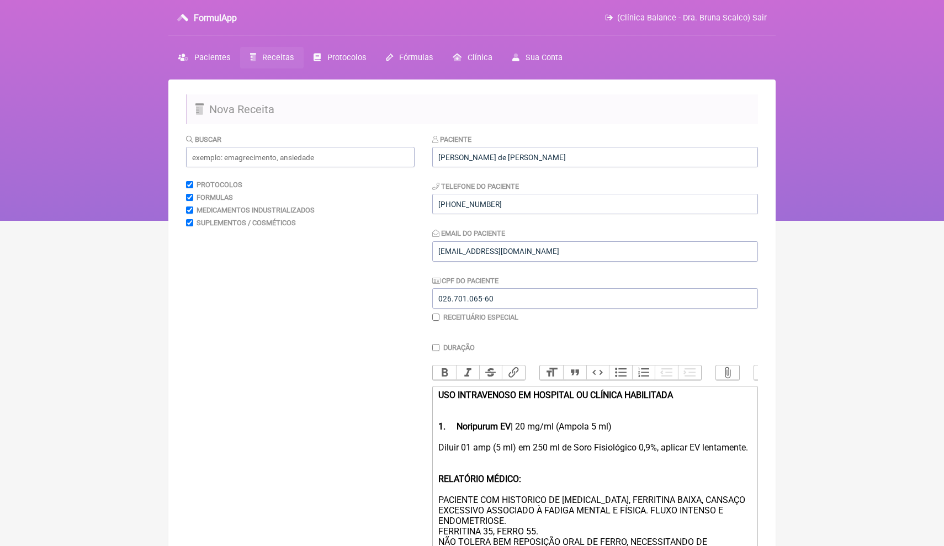
scroll to position [133, 0]
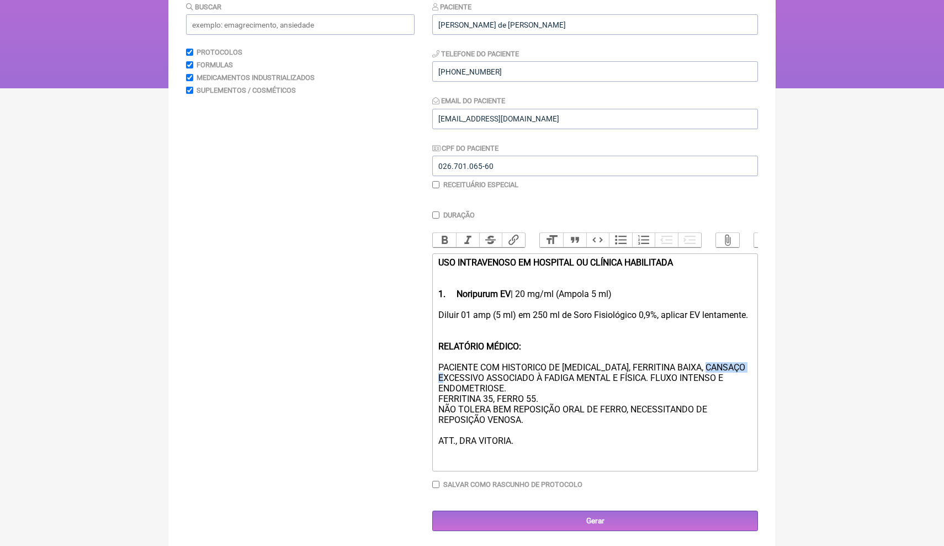
drag, startPoint x: 485, startPoint y: 378, endPoint x: 434, endPoint y: 380, distance: 50.9
click at [434, 380] on trix-editor "USO INTRAVENOSO EM HOSPITAL OU CLÍNICA HABILITADA 1. Noripurum EV | 20 mg/ml (A…" at bounding box center [595, 362] width 326 height 218
type trix-editor "<div><strong>USO INTRAVENOSO EM HOSPITAL OU CLÍNICA HABILITADA&nbsp;</strong></…"
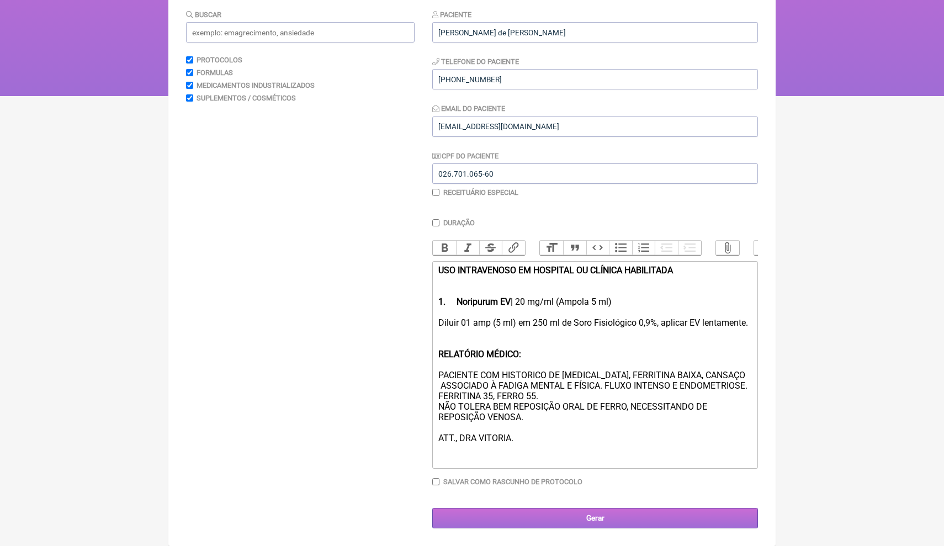
click at [536, 521] on input "Gerar" at bounding box center [595, 518] width 326 height 20
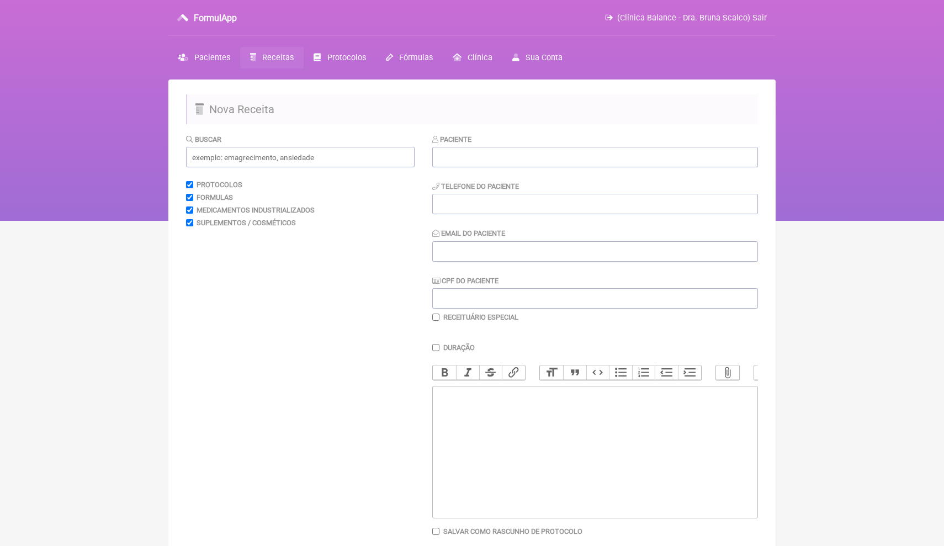
scroll to position [4, 0]
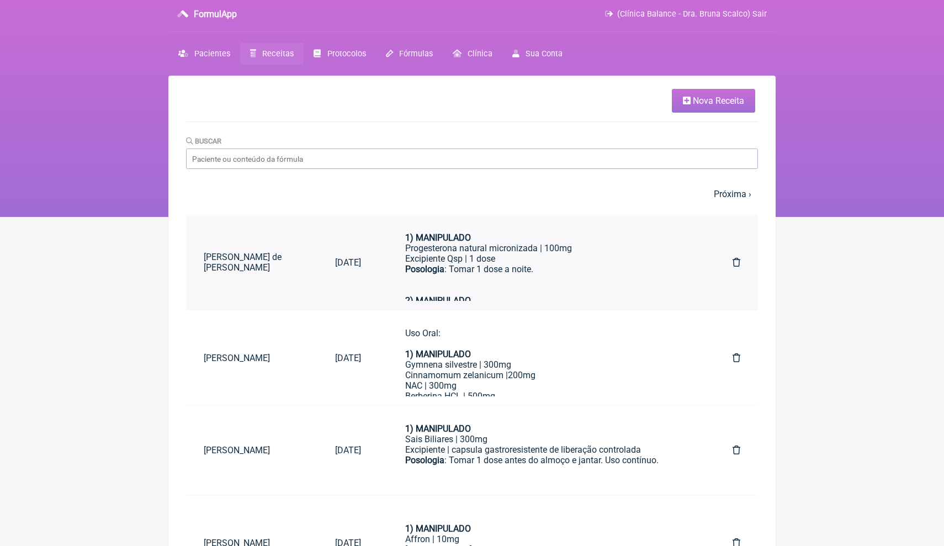
click at [509, 256] on div "Excipiente Qsp | 1 dose" at bounding box center [546, 258] width 283 height 10
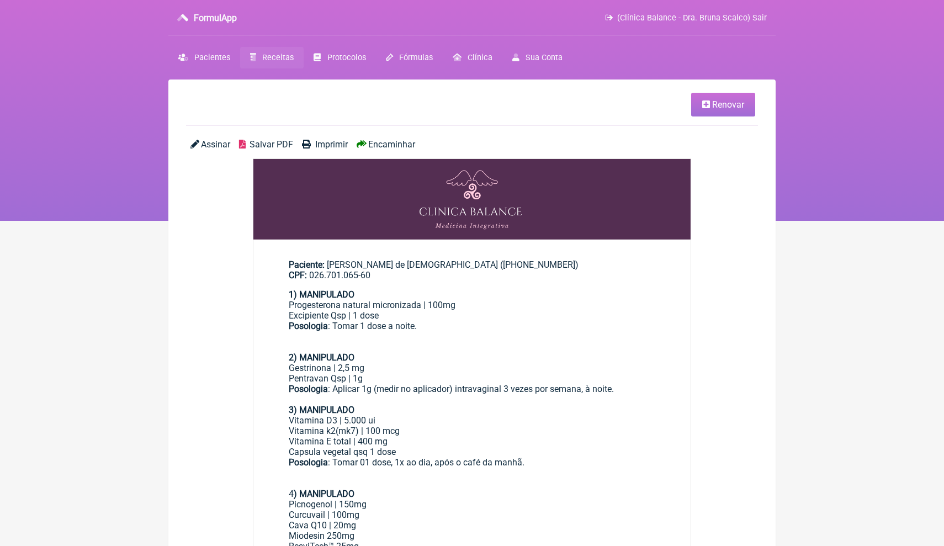
click at [510, 272] on div "CPF: 026.701.065-60" at bounding box center [472, 275] width 367 height 10
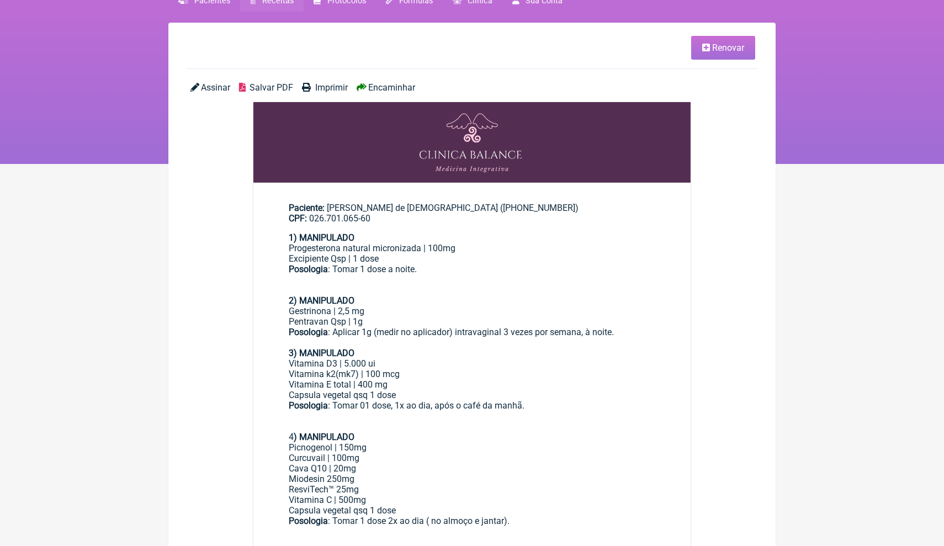
scroll to position [48, 0]
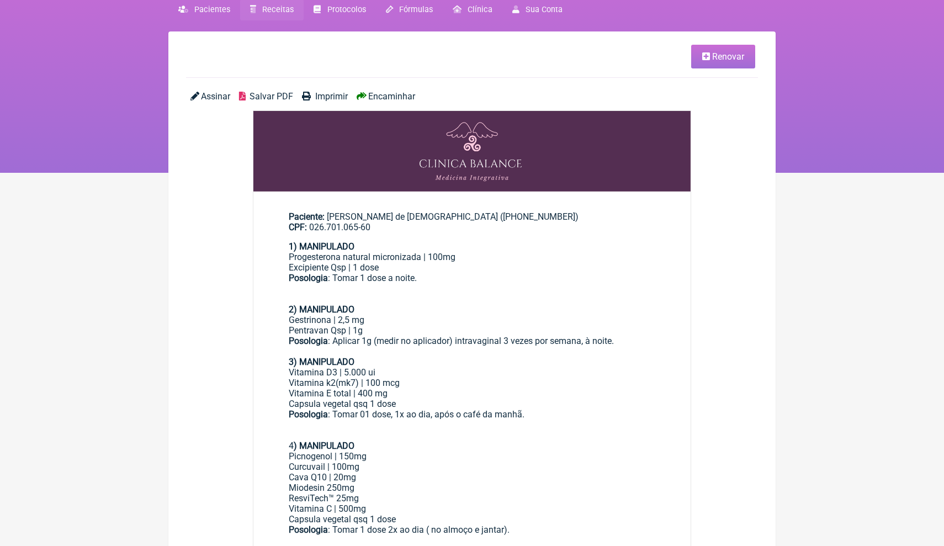
click at [714, 59] on span "Renovar" at bounding box center [728, 56] width 32 height 10
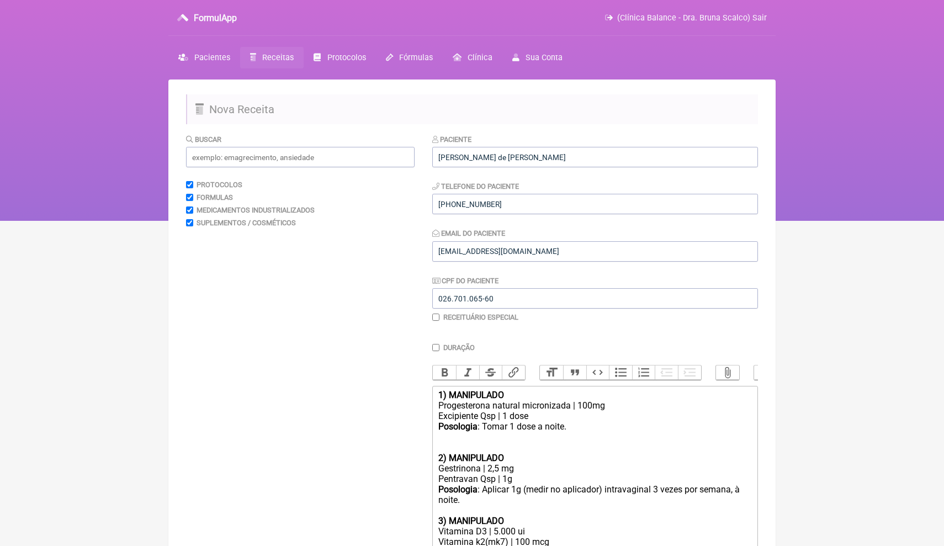
click at [436, 346] on input "Duração" at bounding box center [435, 347] width 7 height 7
checkbox input "true"
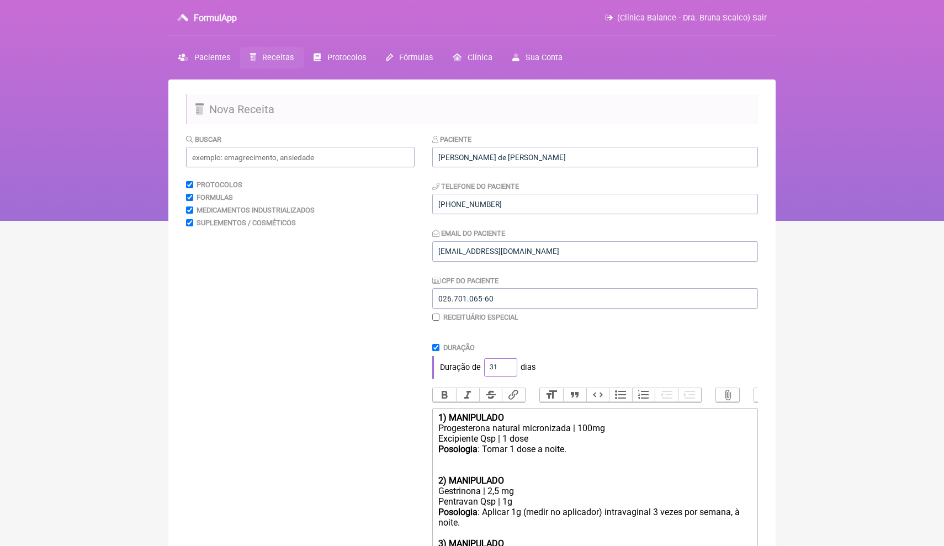
click at [510, 366] on input "31" at bounding box center [500, 367] width 33 height 18
click at [510, 366] on input "32" at bounding box center [500, 367] width 33 height 18
click at [510, 366] on input "33" at bounding box center [500, 367] width 33 height 18
click at [510, 366] on input "34" at bounding box center [500, 367] width 33 height 18
click at [510, 366] on input "35" at bounding box center [500, 367] width 33 height 18
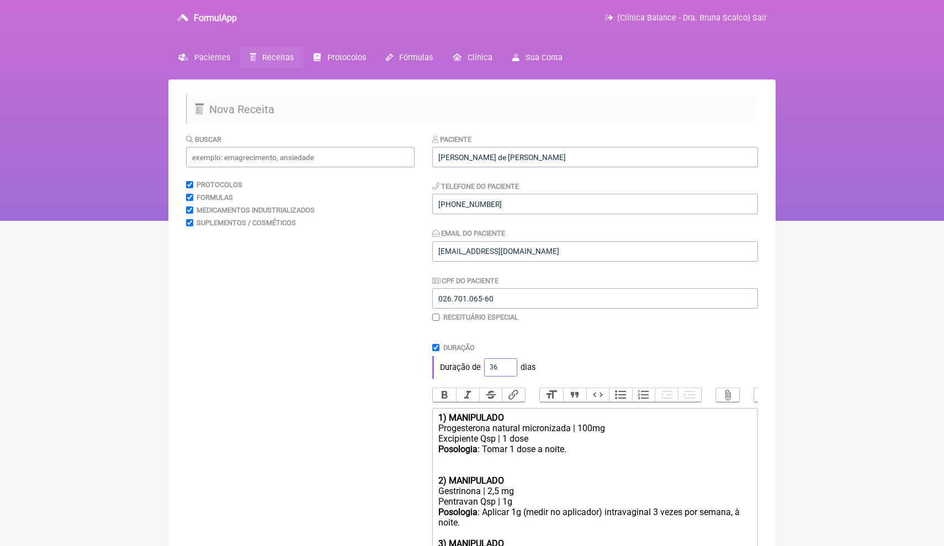
click at [510, 366] on input "36" at bounding box center [500, 367] width 33 height 18
click at [510, 366] on input "37" at bounding box center [500, 367] width 33 height 18
click at [510, 366] on input "38" at bounding box center [500, 367] width 33 height 18
click at [510, 366] on input "39" at bounding box center [500, 367] width 33 height 18
click at [498, 367] on input "39" at bounding box center [500, 367] width 33 height 18
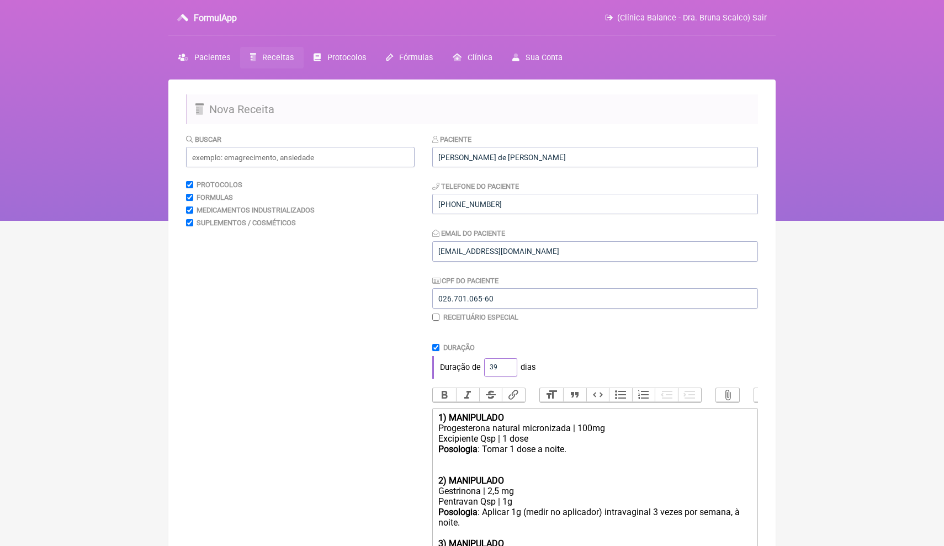
click at [498, 367] on input "39" at bounding box center [500, 367] width 33 height 18
type input "60"
click at [564, 359] on div "Duração de 60 dias" at bounding box center [595, 367] width 326 height 22
click at [542, 367] on div "Duração de 60 dias" at bounding box center [595, 367] width 326 height 22
click at [787, 221] on html "FormulApp (Clínica Balance - Dra. Bruna Scalco) Sair Pacientes Receitas Protoco…" at bounding box center [472, 110] width 944 height 221
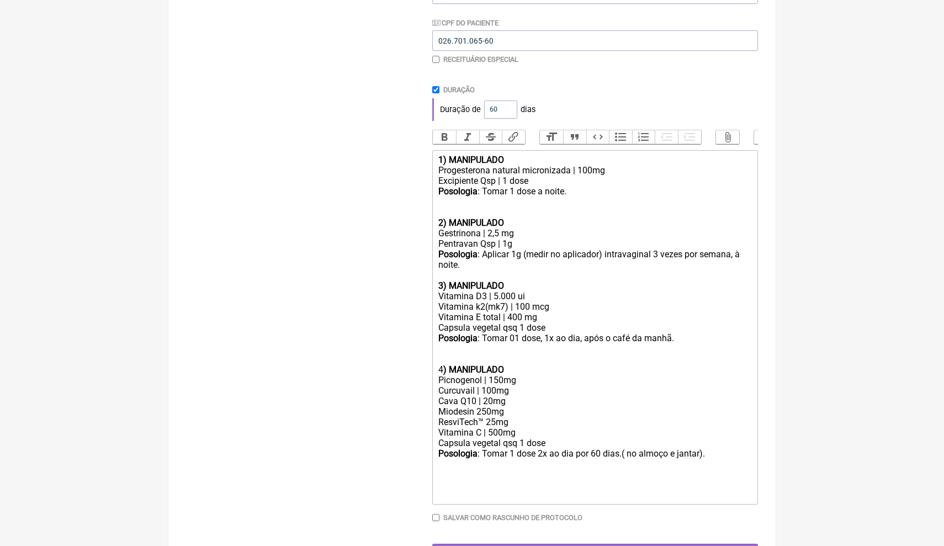
scroll to position [261, 0]
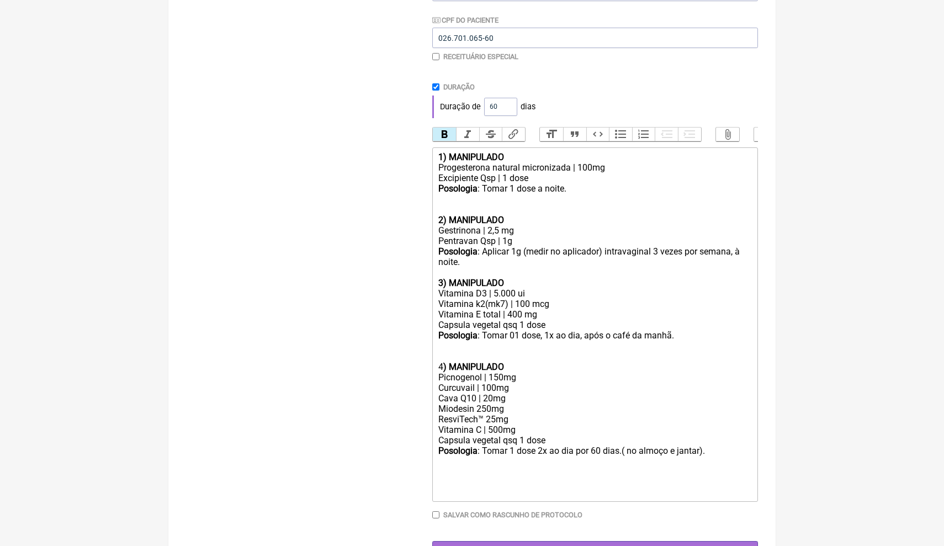
click at [564, 278] on div "3) MANIPULADO" at bounding box center [595, 283] width 314 height 10
click at [499, 105] on input "60" at bounding box center [500, 107] width 33 height 18
click at [501, 104] on input "60" at bounding box center [500, 107] width 33 height 18
click at [540, 240] on trix-editor "1) MANIPULADO Progesterona natural micronizada | 100mg Excipiente Qsp | 1 dose …" at bounding box center [595, 324] width 326 height 355
click at [536, 435] on div "Capsula vegetal qsq 1 dose" at bounding box center [595, 440] width 314 height 10
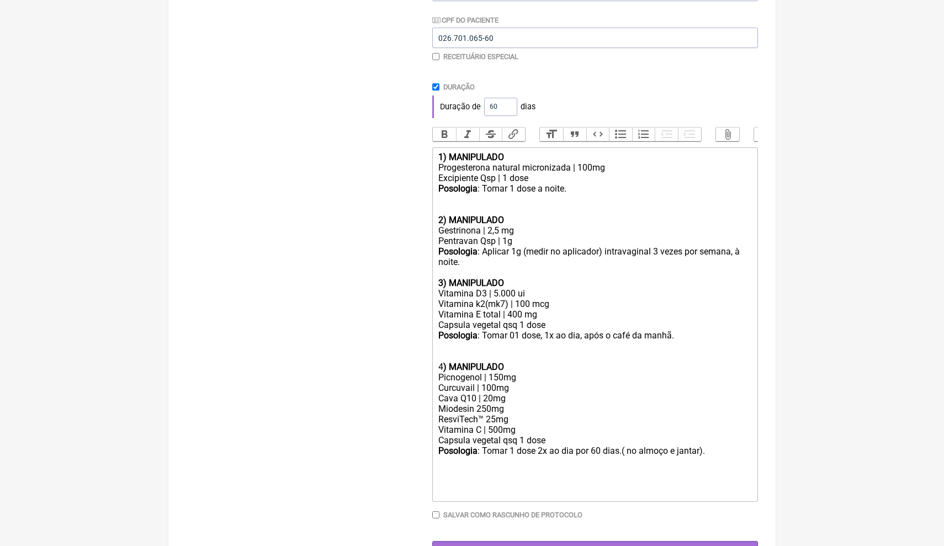
click at [630, 435] on div "Capsula vegetal qsq 1 dose" at bounding box center [595, 440] width 314 height 10
click at [589, 38] on input "026.701.065-60" at bounding box center [595, 38] width 326 height 20
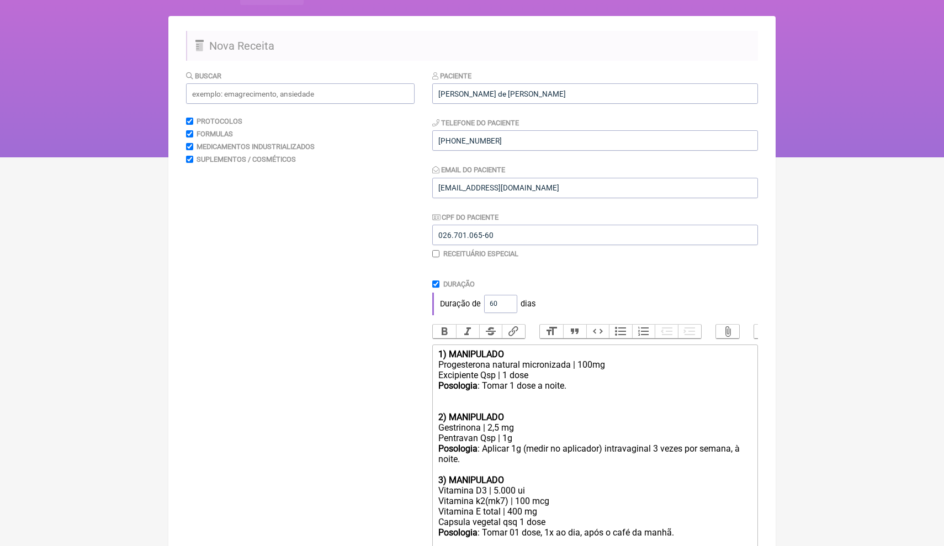
scroll to position [63, 0]
click at [436, 285] on input "Duração" at bounding box center [435, 284] width 7 height 7
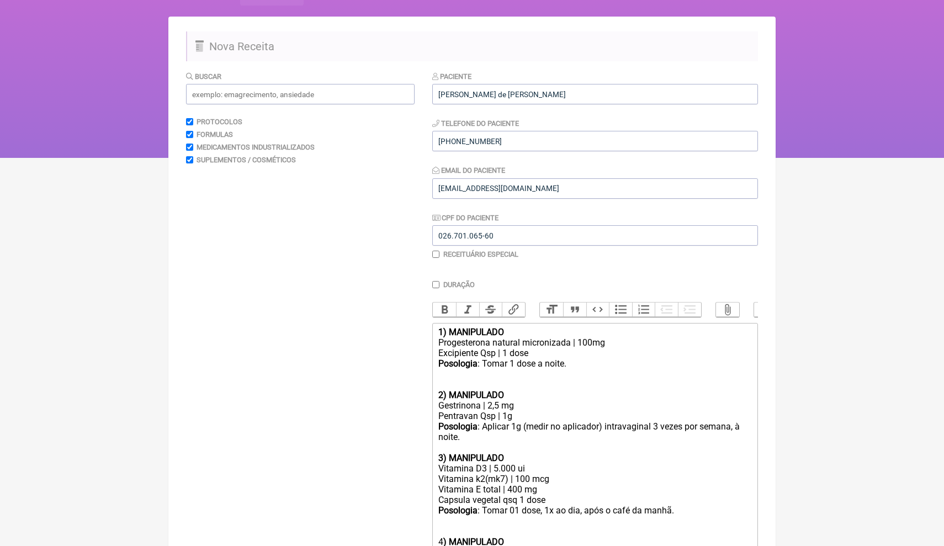
click at [436, 284] on input "Duração" at bounding box center [435, 284] width 7 height 7
checkbox input "true"
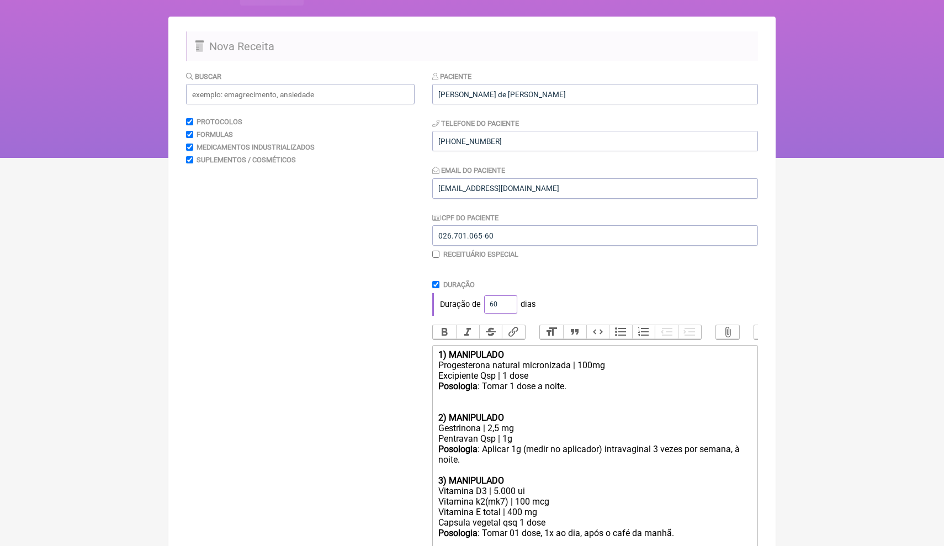
click at [503, 304] on input "60" at bounding box center [500, 304] width 33 height 18
click at [583, 289] on div "Duração Duração de 60 dias" at bounding box center [595, 298] width 326 height 35
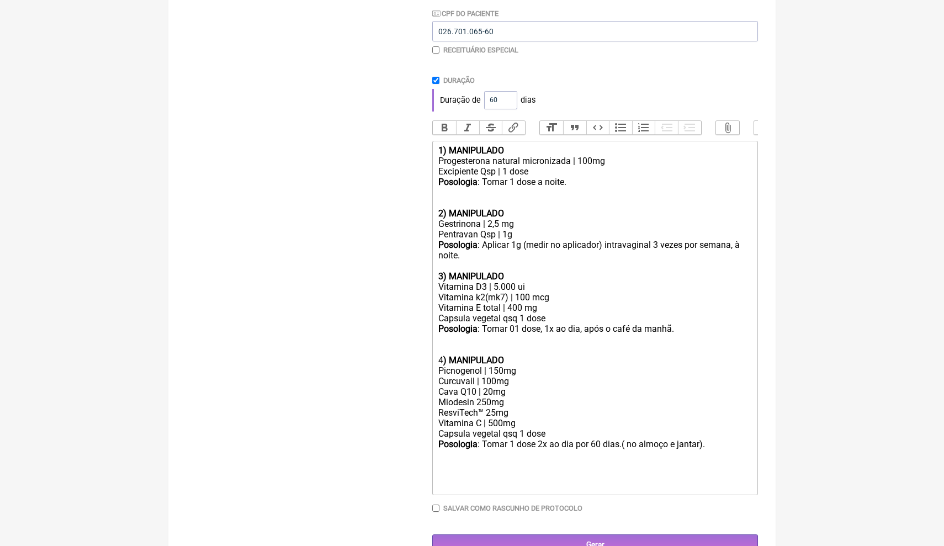
scroll to position [276, 0]
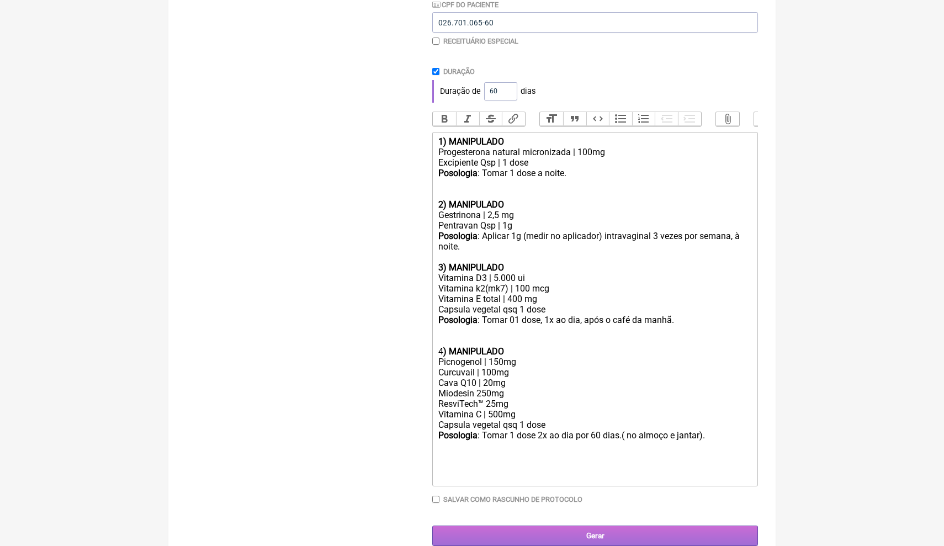
click at [572, 526] on input "Gerar" at bounding box center [595, 536] width 326 height 20
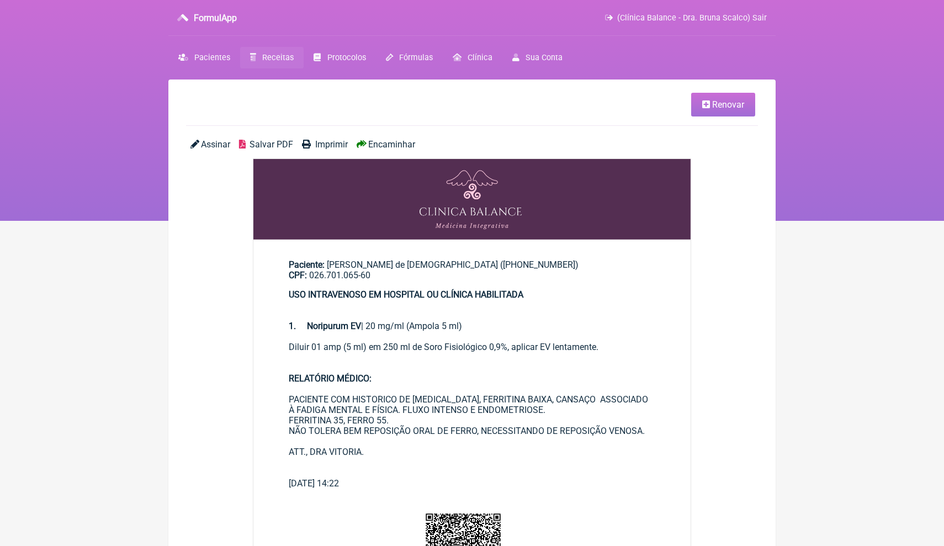
click at [578, 394] on div "PACIENTE COM HISTORICO DE [MEDICAL_DATA], FERRITINA BAIXA, CANSAÇO ASSOCIADO À …" at bounding box center [472, 404] width 367 height 21
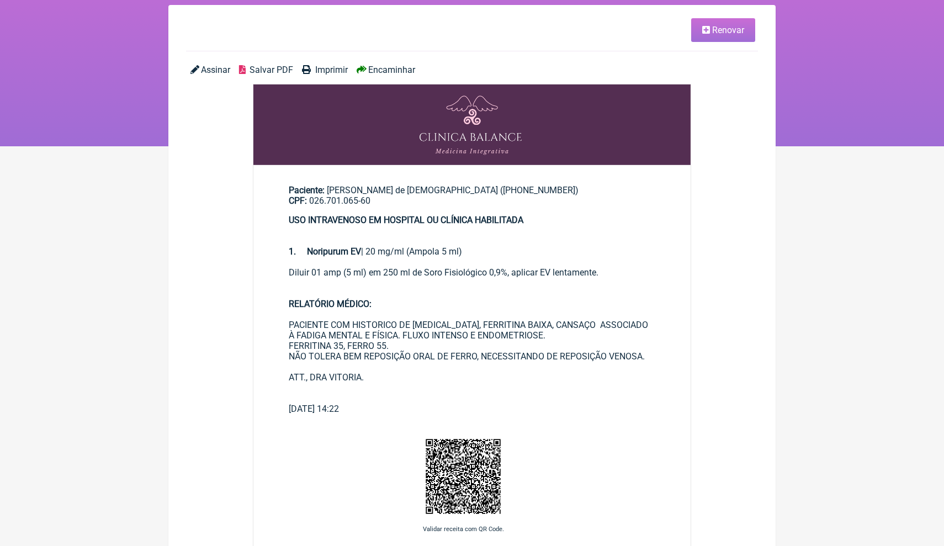
scroll to position [20, 0]
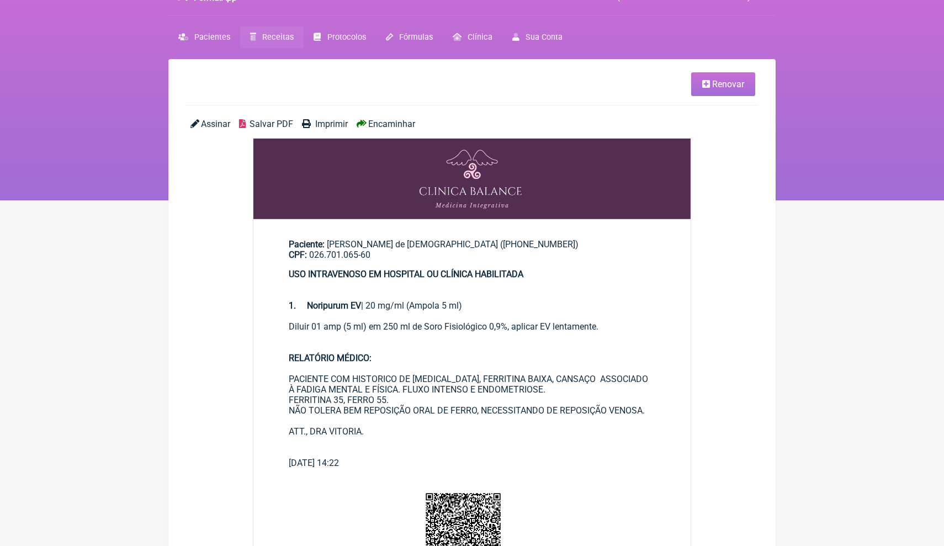
click at [257, 126] on span "Salvar PDF" at bounding box center [272, 124] width 44 height 10
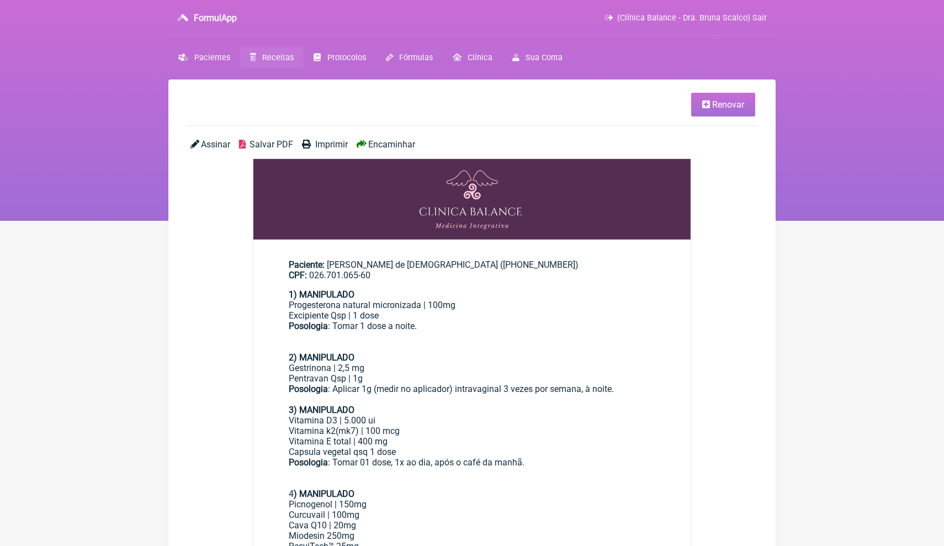
click at [581, 475] on div "Posologia : Tomar 01 dose, 1x ao dia, após o café da manhã." at bounding box center [472, 472] width 367 height 31
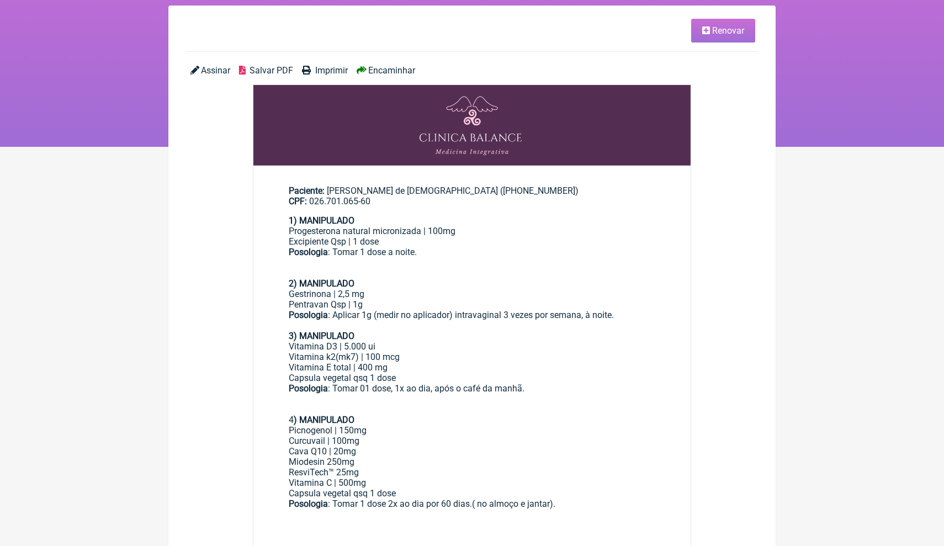
scroll to position [80, 0]
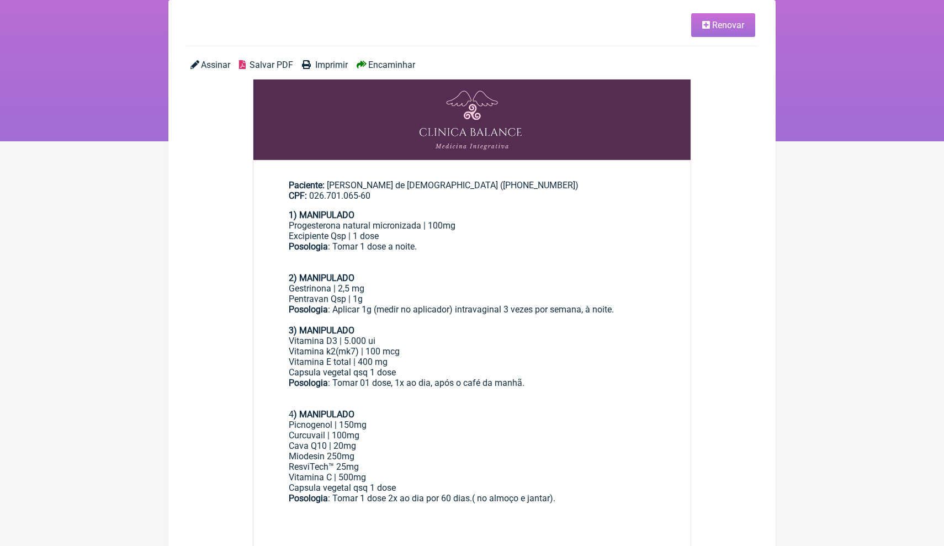
click at [714, 29] on span "Renovar" at bounding box center [728, 25] width 32 height 10
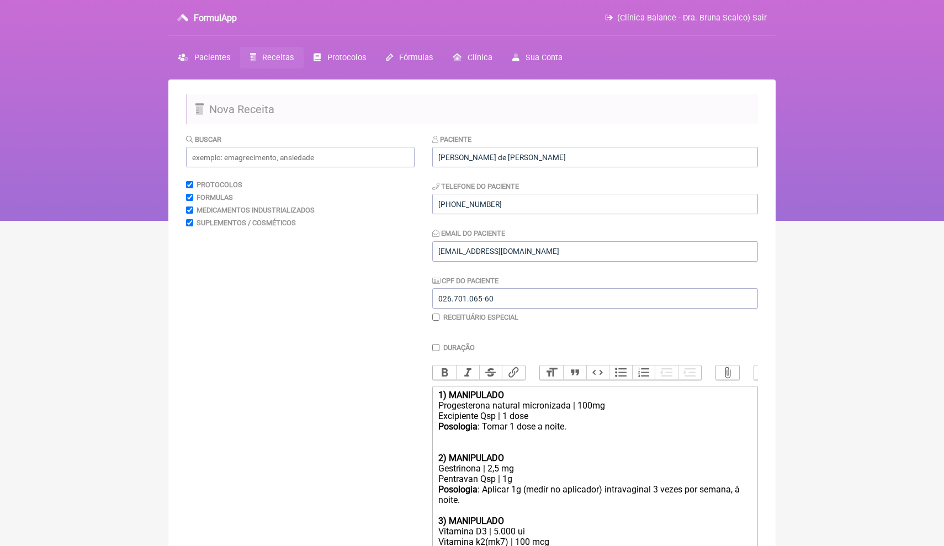
click at [597, 421] on div "Posologia : Tomar 1 dose a noite." at bounding box center [595, 436] width 314 height 31
drag, startPoint x: 652, startPoint y: 424, endPoint x: 574, endPoint y: 425, distance: 78.4
click at [574, 425] on div "Posologia : Tomar 1 dose a noite. Durante 60 dias." at bounding box center [595, 436] width 314 height 31
copy div "Durante 60 dias."
click at [496, 495] on div "Posologia : Aplicar 1g (medir no aplicador) intravaginal 3 vezes por semana, à …" at bounding box center [595, 494] width 314 height 21
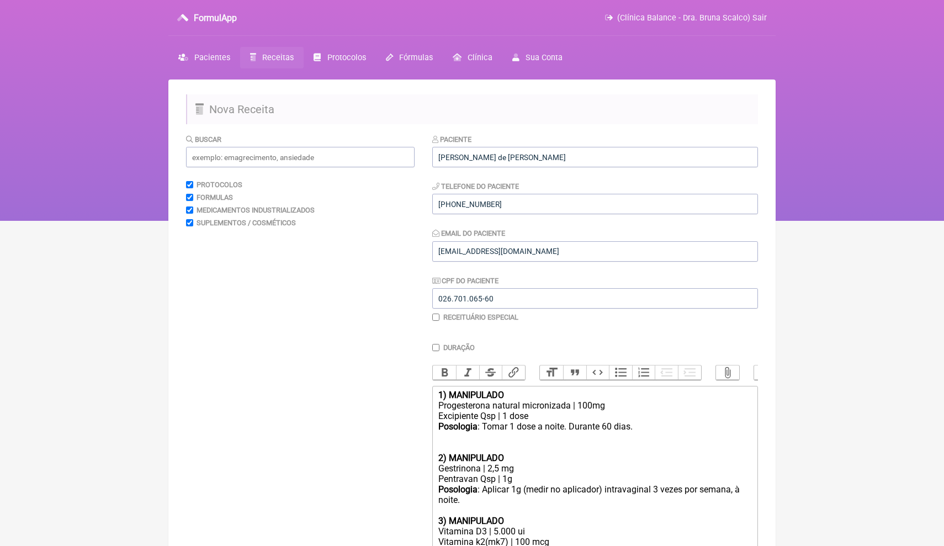
paste trix-editor "Durante 60 dias."
click at [551, 490] on div "Posologia : Aplicar 1g (medir no aplicador) intravaginal 3 vezes por semana, à …" at bounding box center [595, 494] width 314 height 21
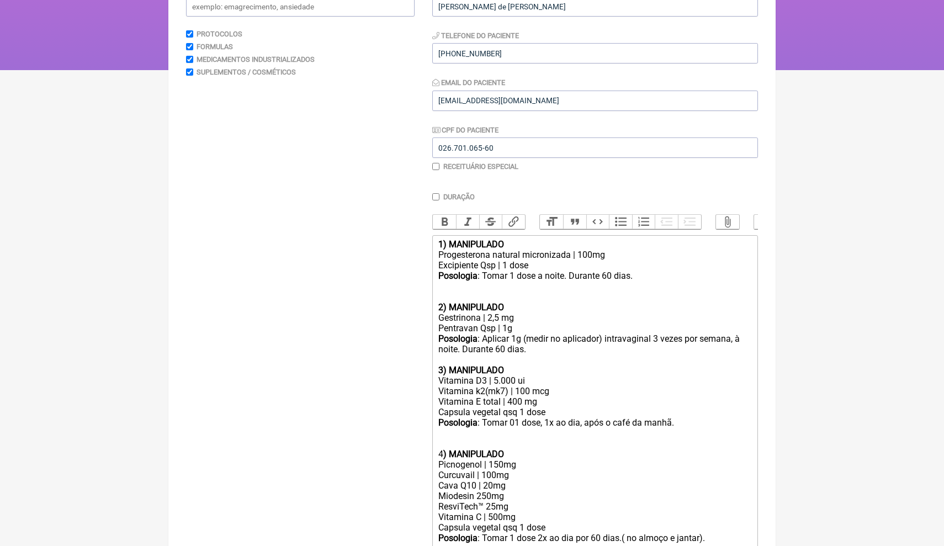
scroll to position [161, 0]
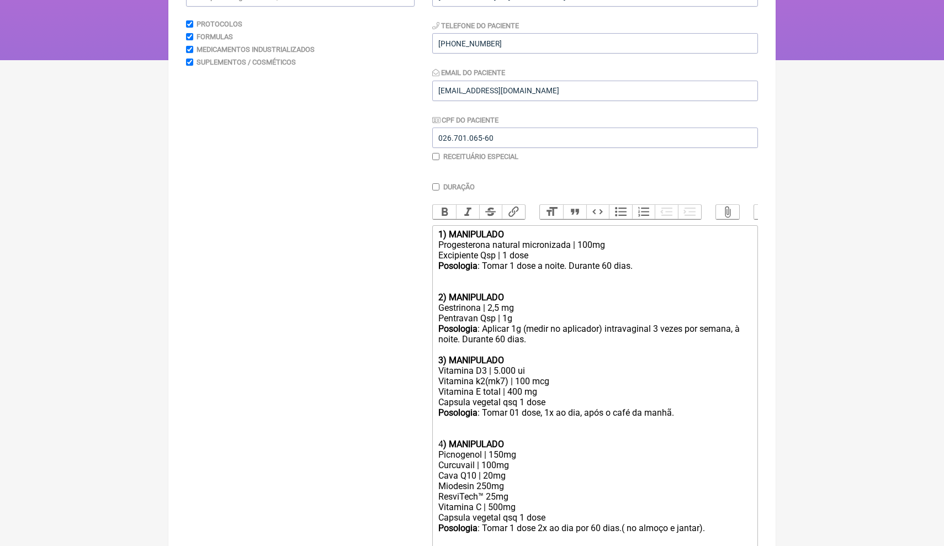
click at [699, 408] on div "Posologia : Tomar 01 dose, 1x ao dia, após o café da manhã." at bounding box center [595, 423] width 314 height 31
paste trix-editor "Durante 60 dias."
click at [627, 523] on div "Posologia : Tomar 1 dose 2x ao dia por 60 dias.( no almoço e jantar)." at bounding box center [595, 533] width 314 height 21
click at [679, 523] on div "Posologia : Tomar 1 dose 2x ao dia ( no almoço e jantar)." at bounding box center [595, 533] width 314 height 21
paste trix-editor "Durante 60 dias."
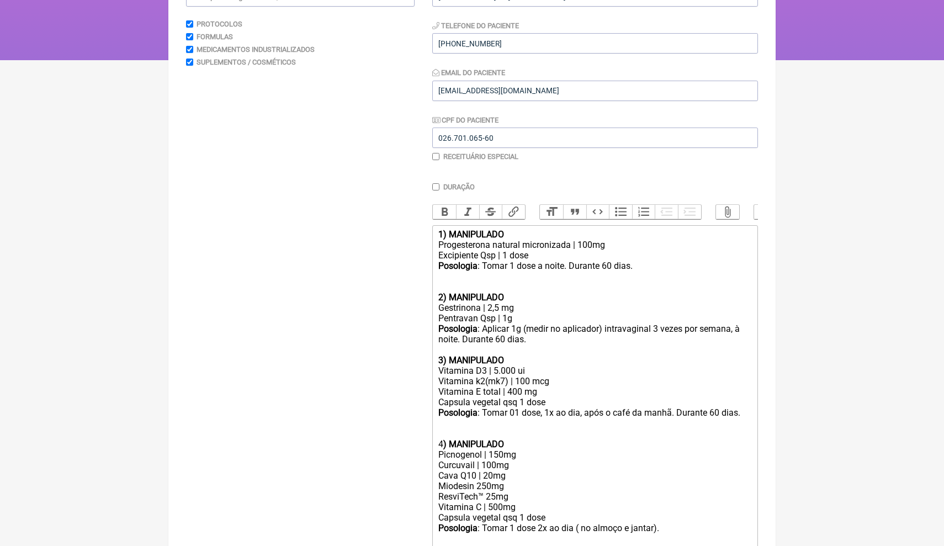
type trix-editor "<div><strong>1) MANIPULADO</strong></div><div>Progesterona natural micronizada …"
drag, startPoint x: 765, startPoint y: 461, endPoint x: 877, endPoint y: 390, distance: 133.0
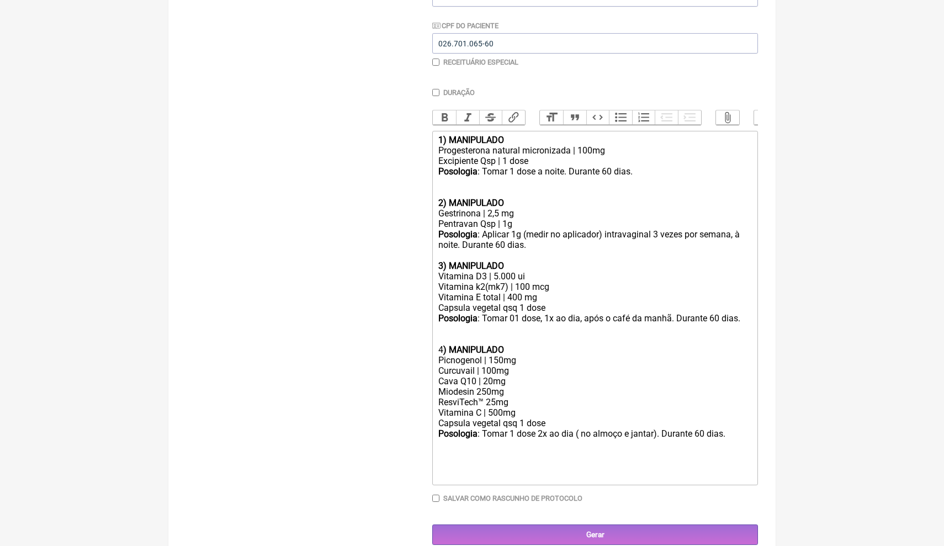
scroll to position [252, 0]
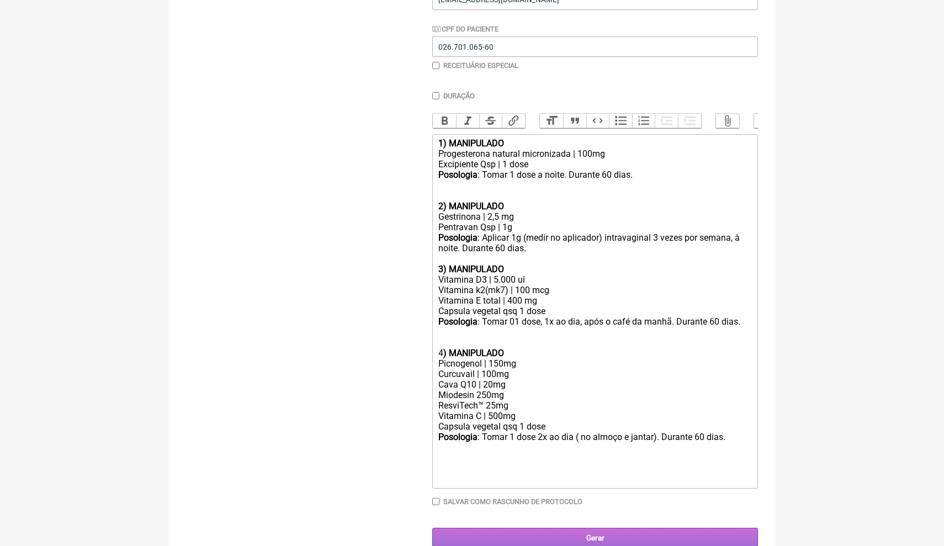
click at [596, 528] on input "Gerar" at bounding box center [595, 538] width 326 height 20
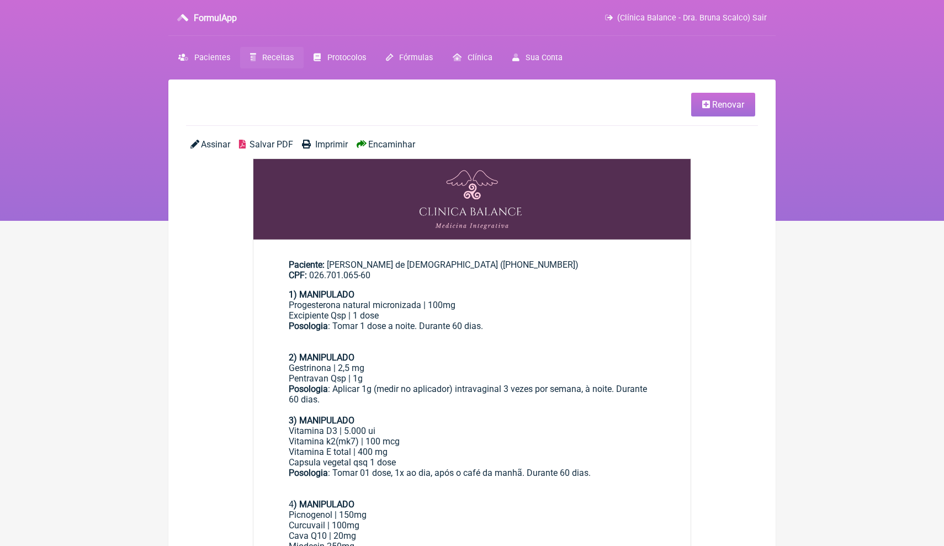
click at [272, 145] on span "Salvar PDF" at bounding box center [272, 144] width 44 height 10
click at [276, 58] on span "Receitas" at bounding box center [277, 57] width 31 height 9
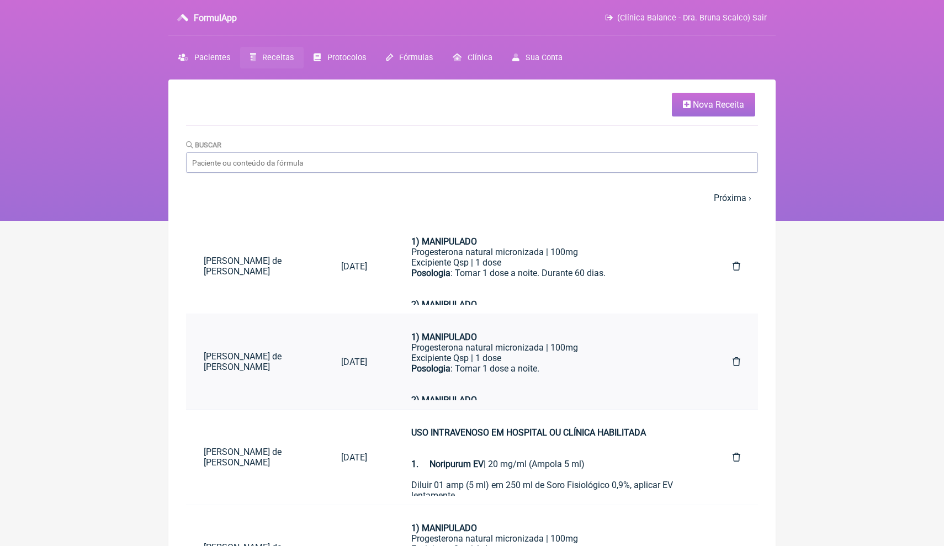
click at [739, 363] on icon at bounding box center [737, 361] width 8 height 9
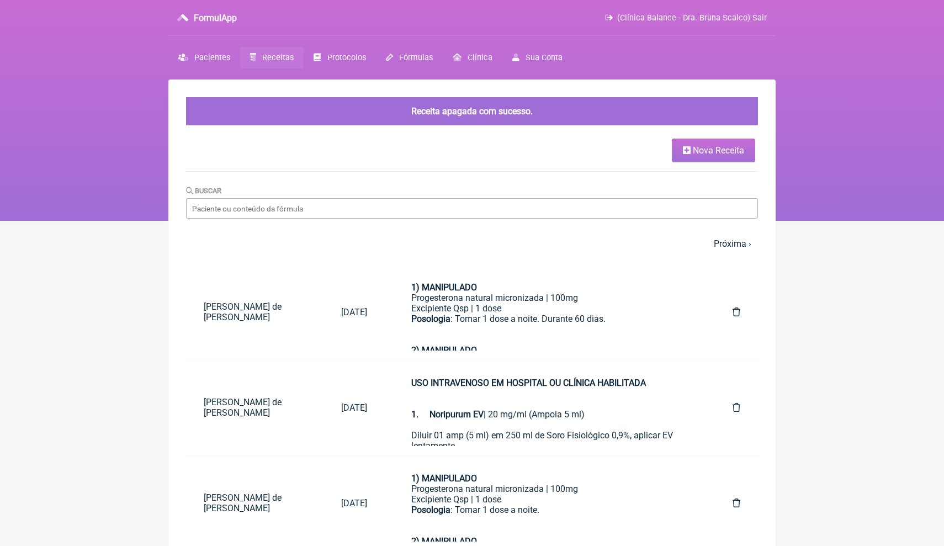
click at [803, 221] on html "FormulApp (Clínica Balance - Dra. Bruna Scalco) Sair Pacientes Receitas Protoco…" at bounding box center [472, 110] width 944 height 221
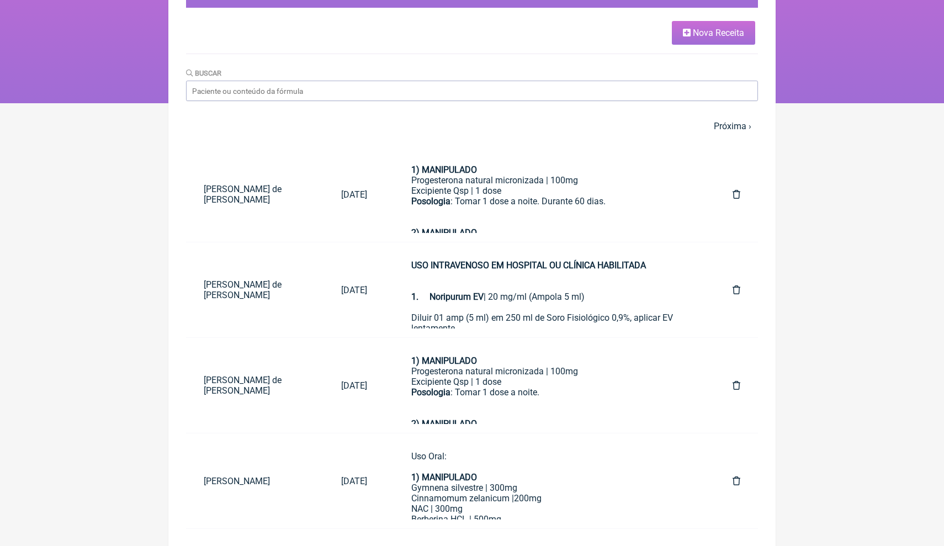
scroll to position [124, 0]
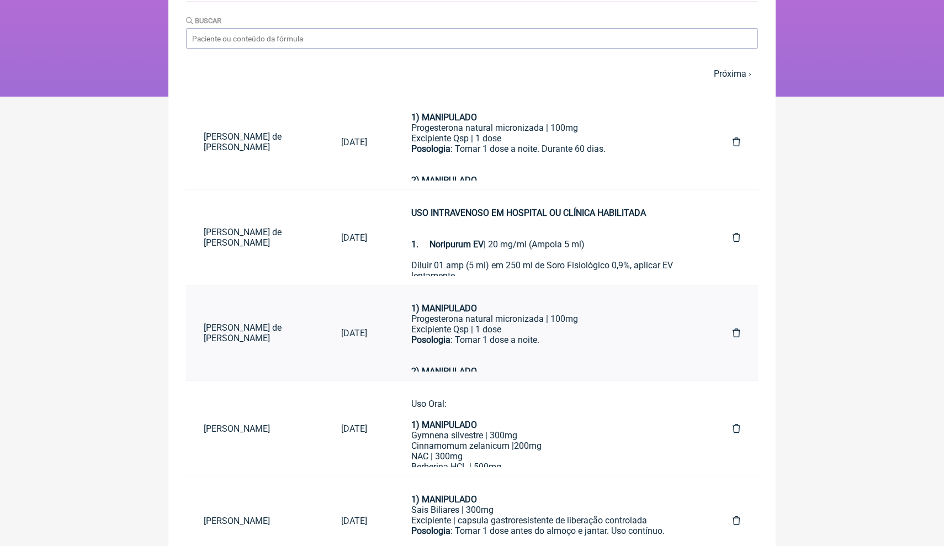
click at [737, 332] on icon at bounding box center [737, 333] width 8 height 9
